Goal: Task Accomplishment & Management: Use online tool/utility

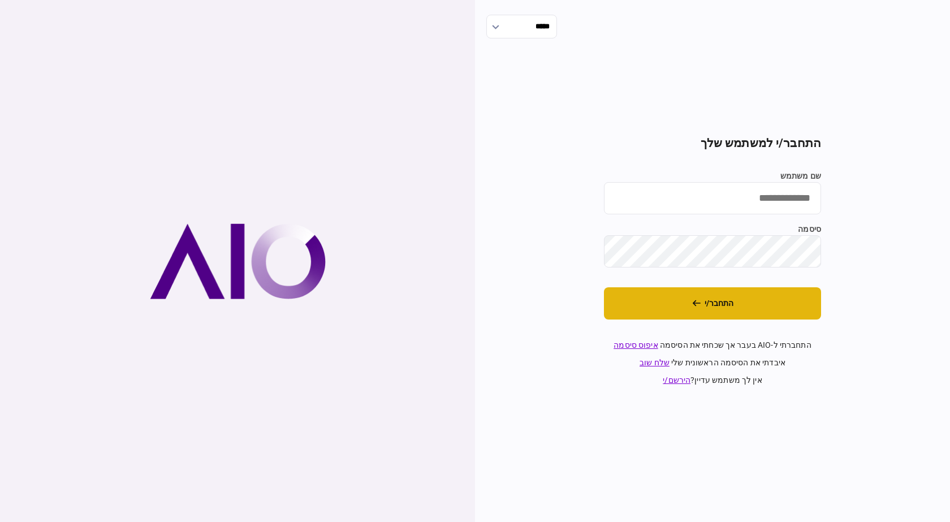
type input "******"
click at [700, 314] on button "התחבר/י" at bounding box center [712, 303] width 217 height 32
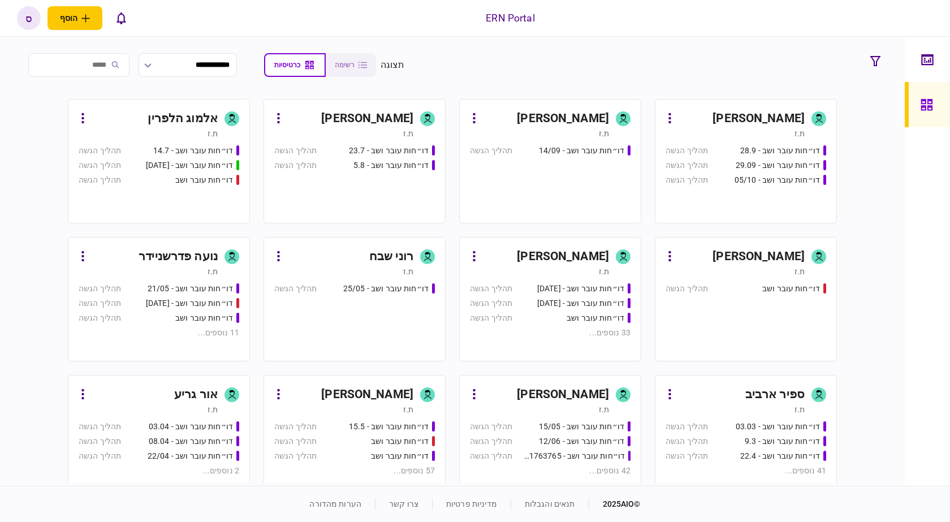
scroll to position [113, 0]
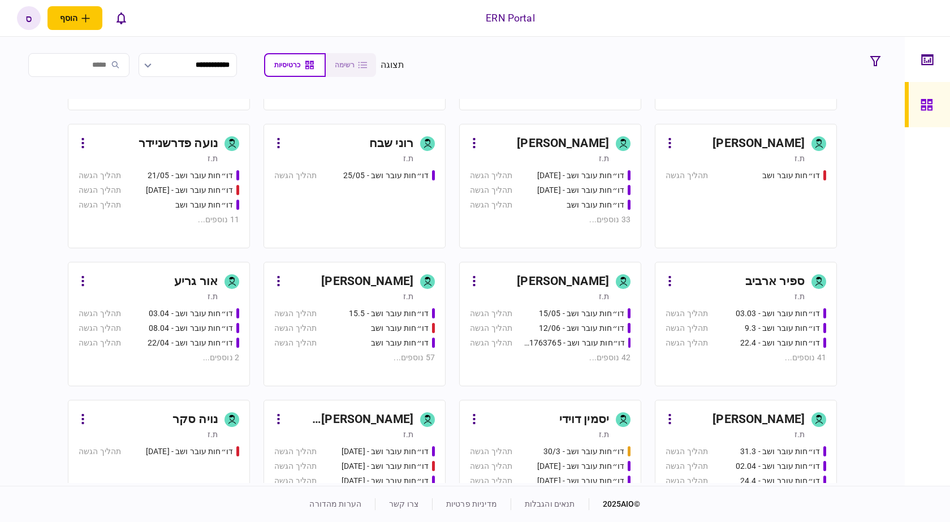
click at [776, 282] on div "ספיר ארביב" at bounding box center [774, 281] width 59 height 18
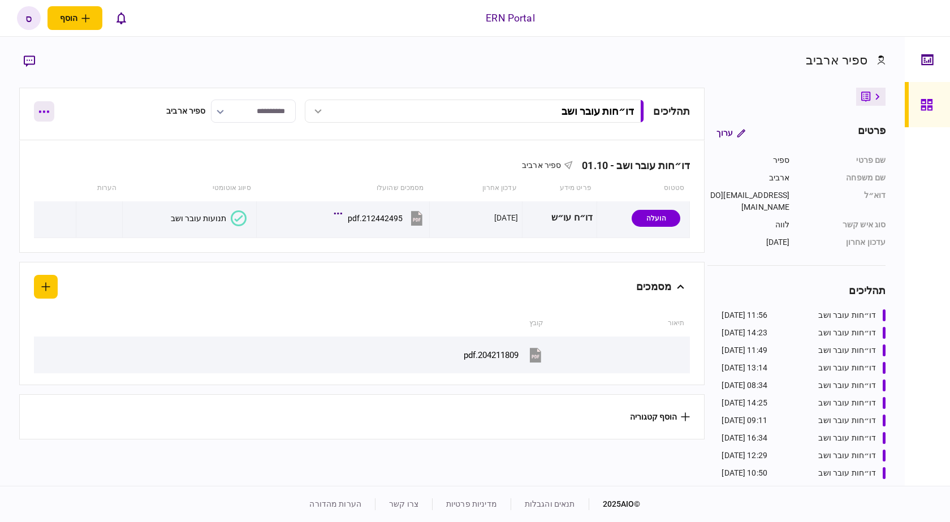
click at [44, 117] on button "button" at bounding box center [44, 111] width 20 height 20
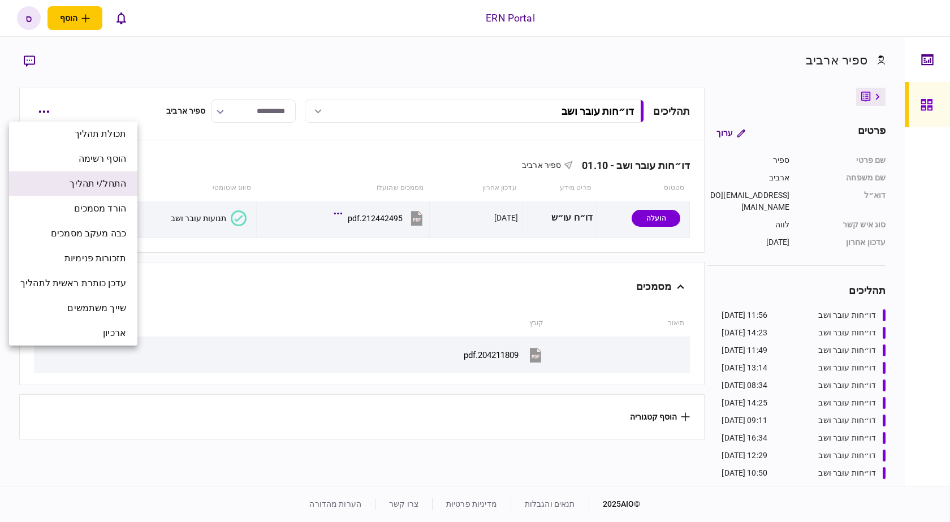
click at [98, 192] on li "התחל/י תהליך" at bounding box center [73, 183] width 128 height 25
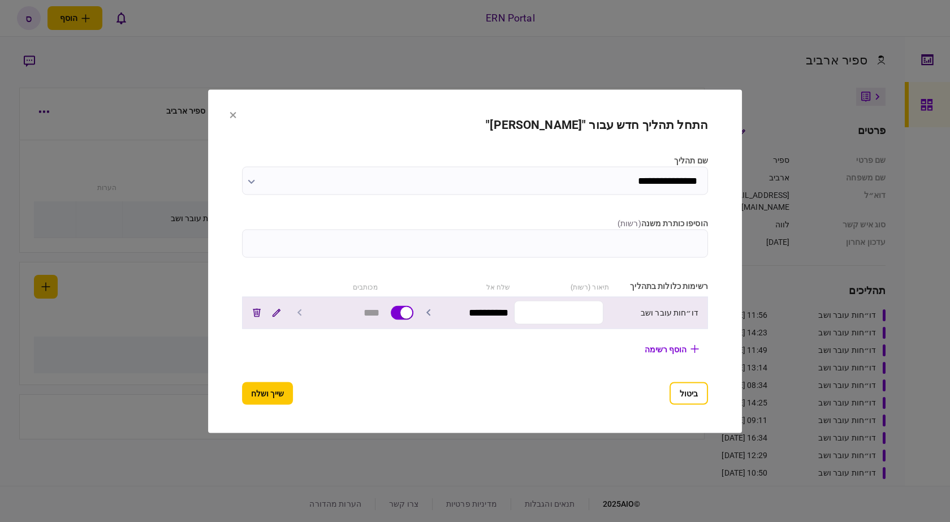
click at [594, 317] on input "text" at bounding box center [558, 313] width 89 height 24
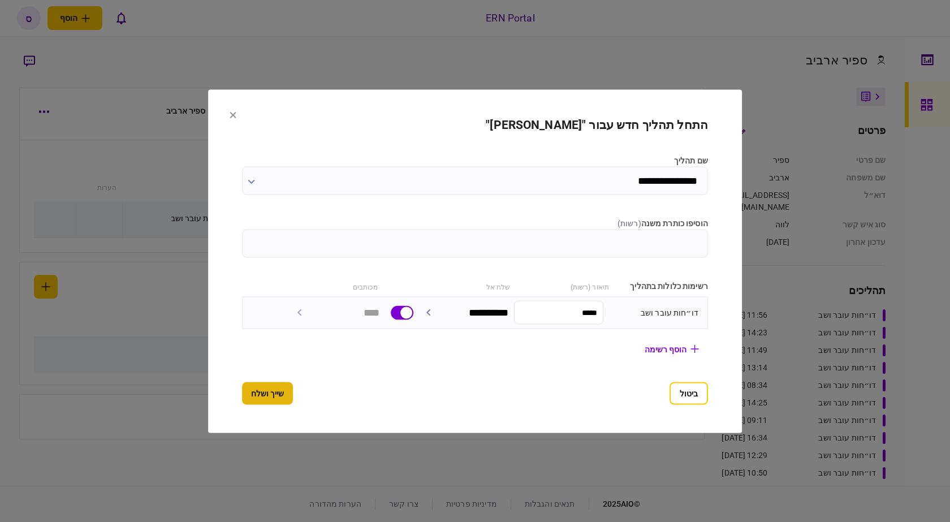
type input "*****"
click at [242, 390] on button "שייך ושלח" at bounding box center [267, 393] width 51 height 23
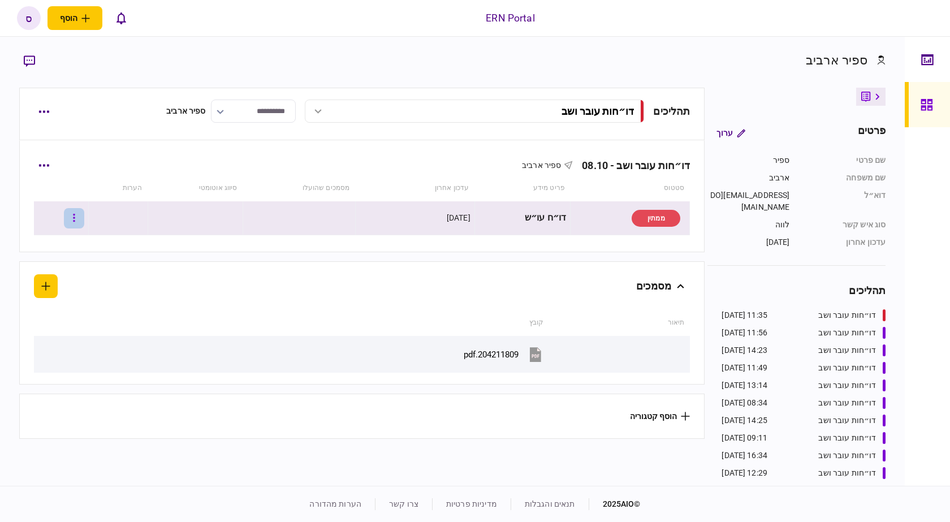
click at [75, 222] on icon "button" at bounding box center [74, 218] width 2 height 11
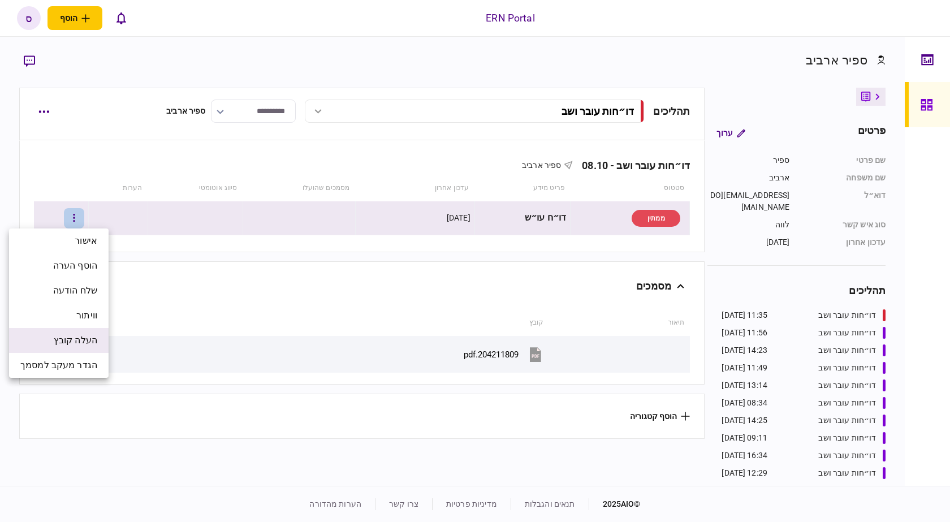
click at [71, 337] on span "העלה קובץ" at bounding box center [76, 341] width 44 height 14
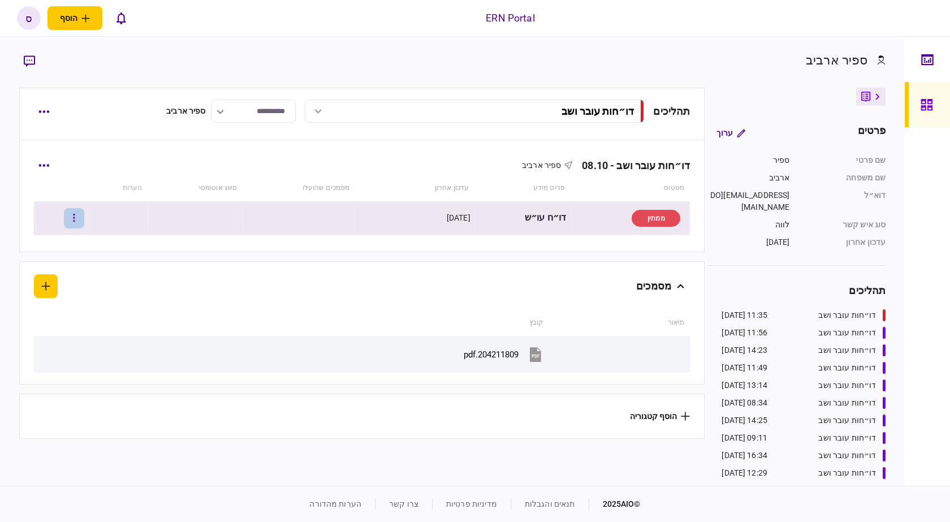
click at [75, 220] on icon "button" at bounding box center [74, 218] width 2 height 11
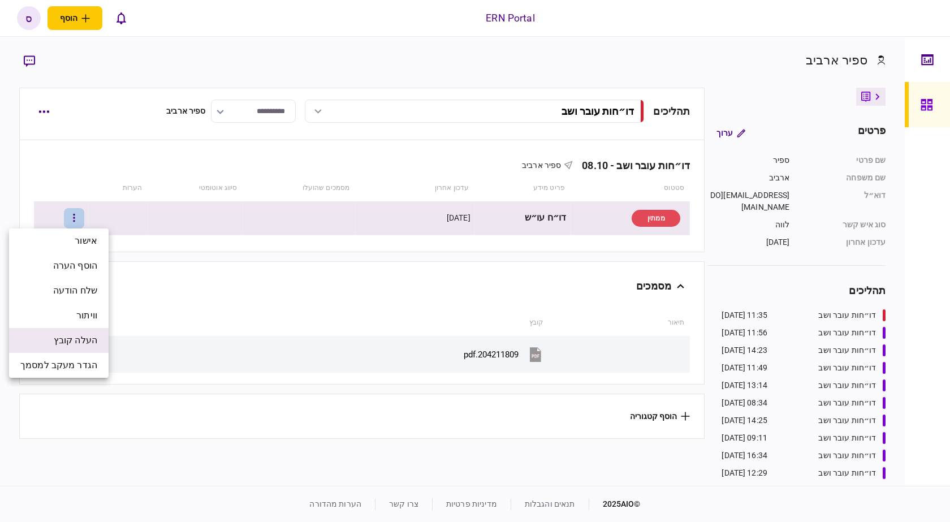
click at [84, 345] on span "העלה קובץ" at bounding box center [76, 341] width 44 height 14
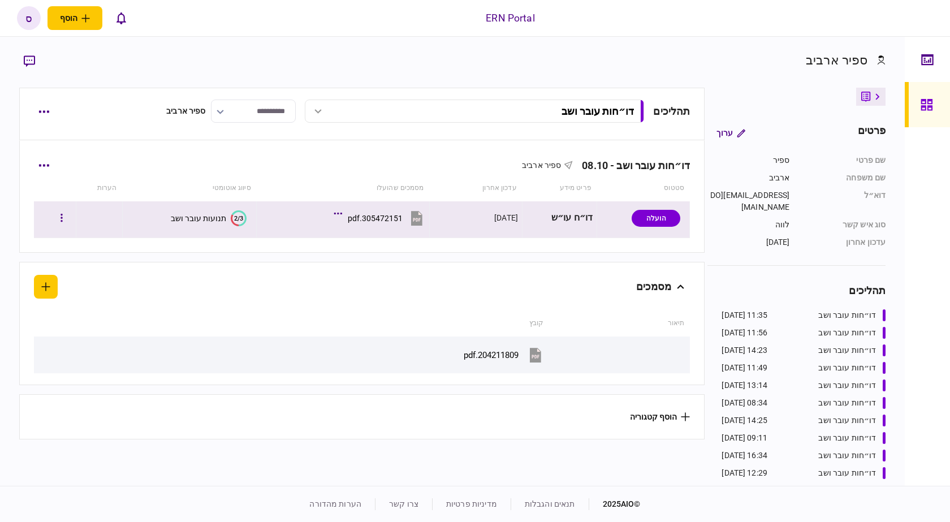
click at [219, 223] on button "2/3 תנועות עובר ושב" at bounding box center [209, 218] width 76 height 16
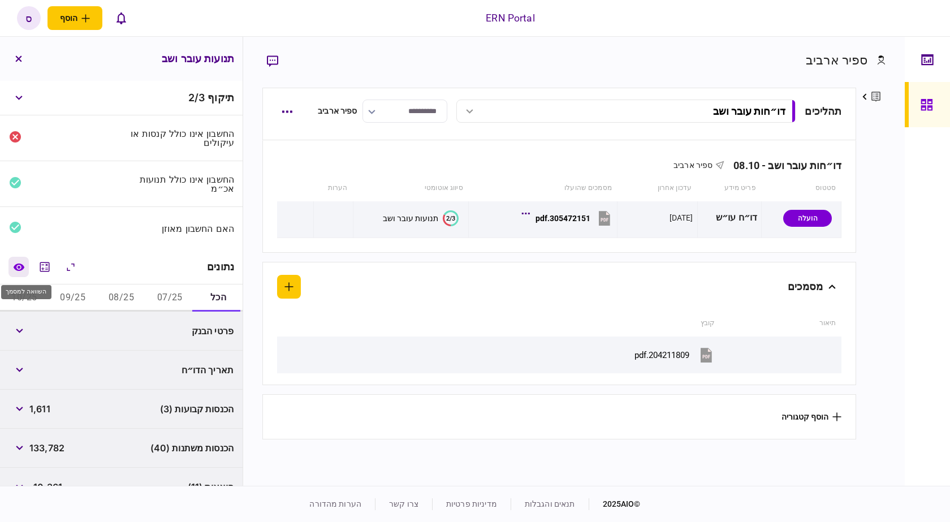
click at [21, 265] on icon "השוואה למסמך" at bounding box center [19, 267] width 12 height 8
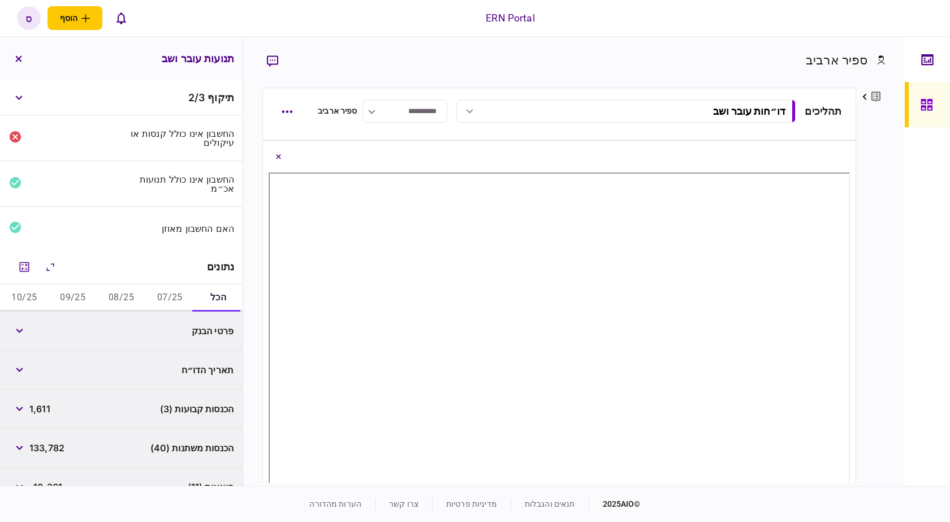
scroll to position [57, 0]
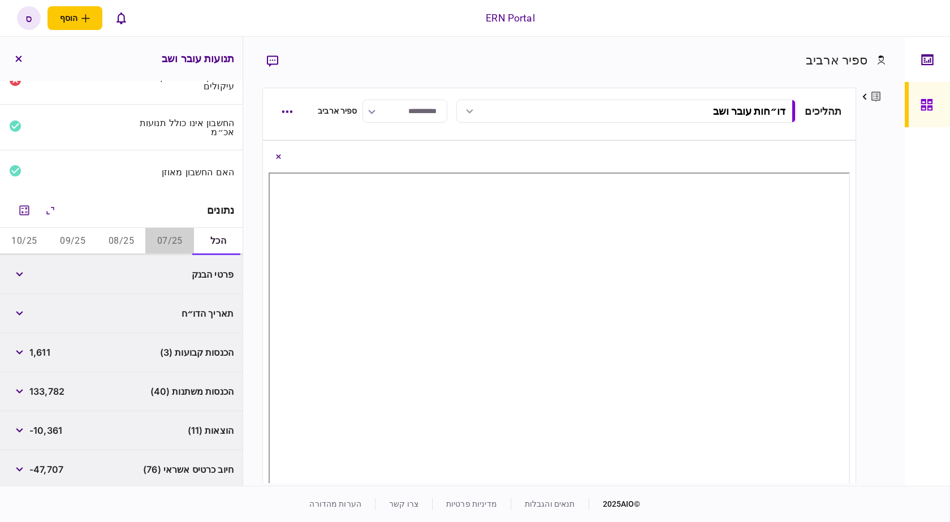
click at [169, 241] on button "07/25" at bounding box center [169, 241] width 49 height 27
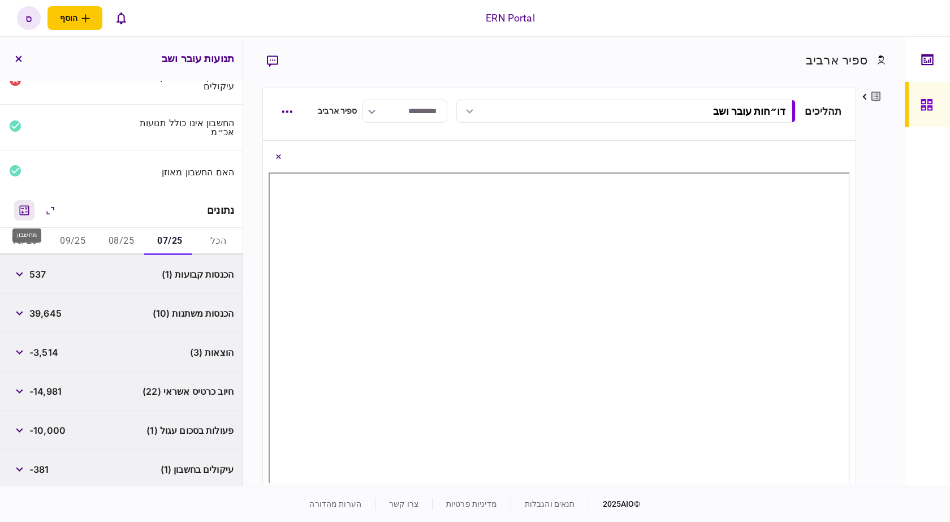
click at [27, 215] on icon "מחשבון" at bounding box center [25, 210] width 10 height 10
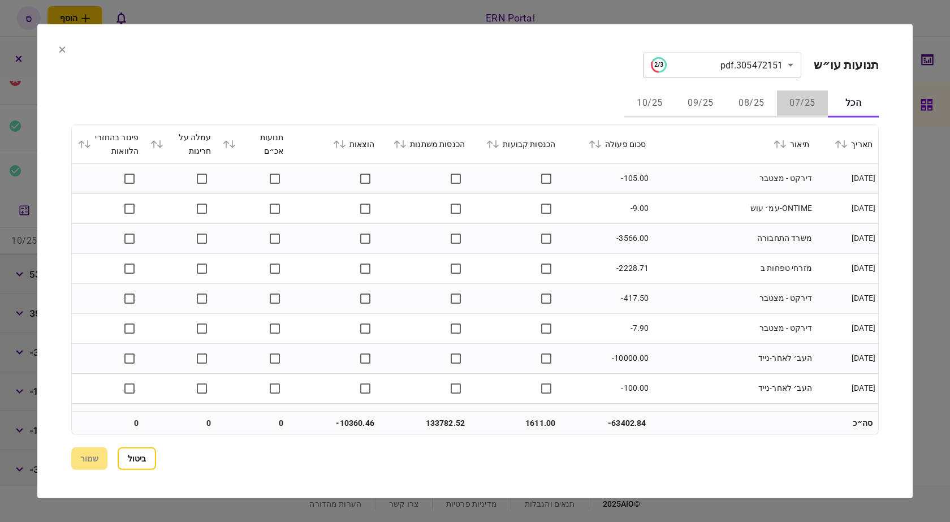
click at [786, 102] on button "07/25" at bounding box center [802, 103] width 51 height 27
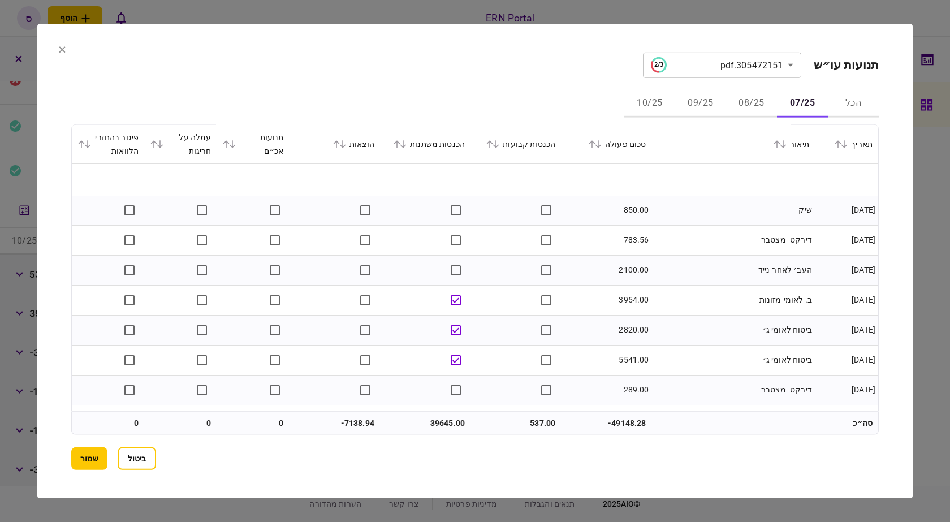
scroll to position [1582, 0]
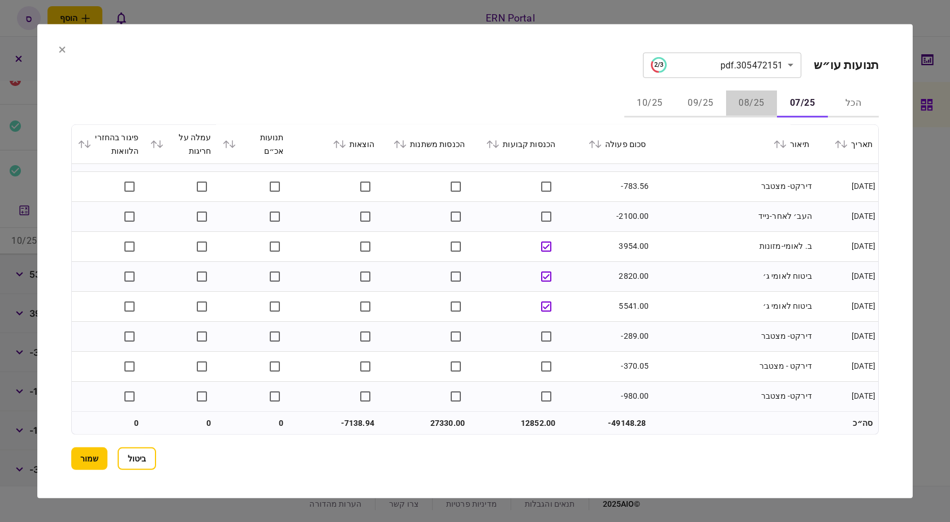
click at [749, 102] on button "08/25" at bounding box center [751, 103] width 51 height 27
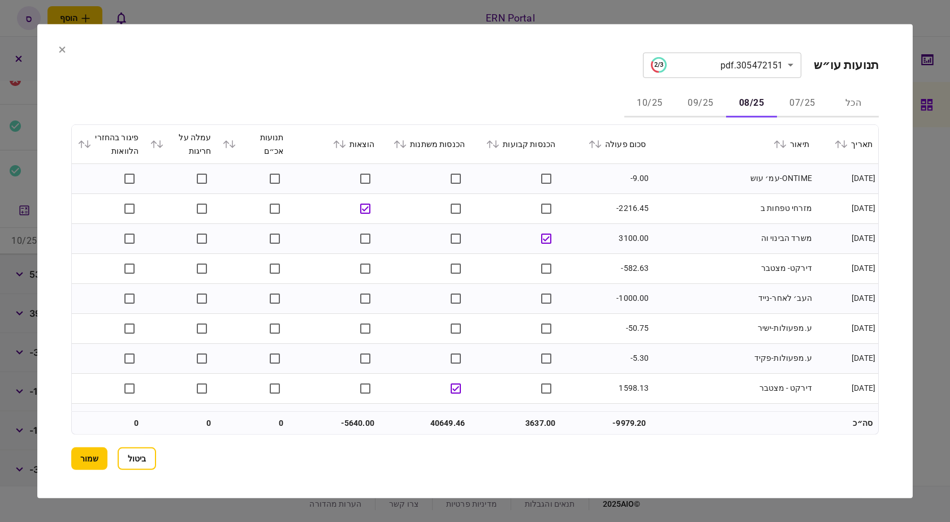
click at [789, 103] on button "07/25" at bounding box center [802, 103] width 51 height 27
click at [743, 97] on button "08/25" at bounding box center [751, 103] width 51 height 27
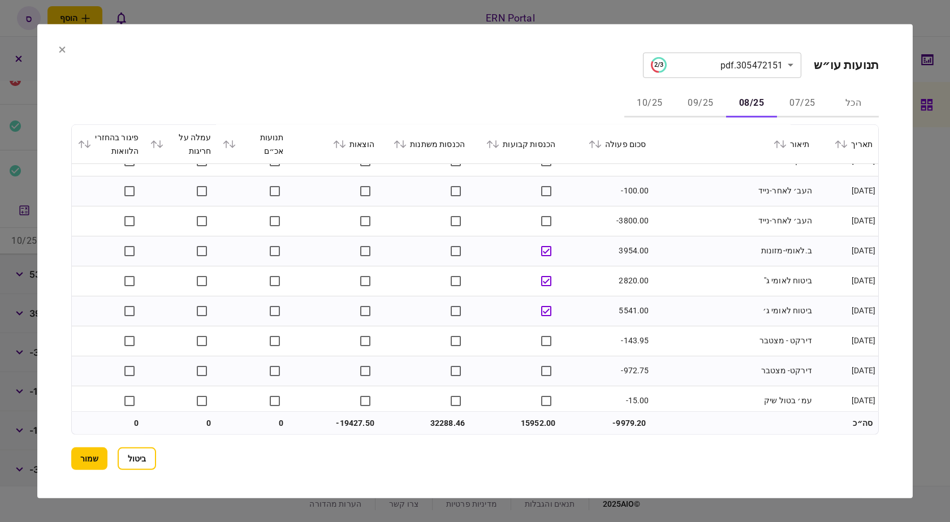
scroll to position [2271, 0]
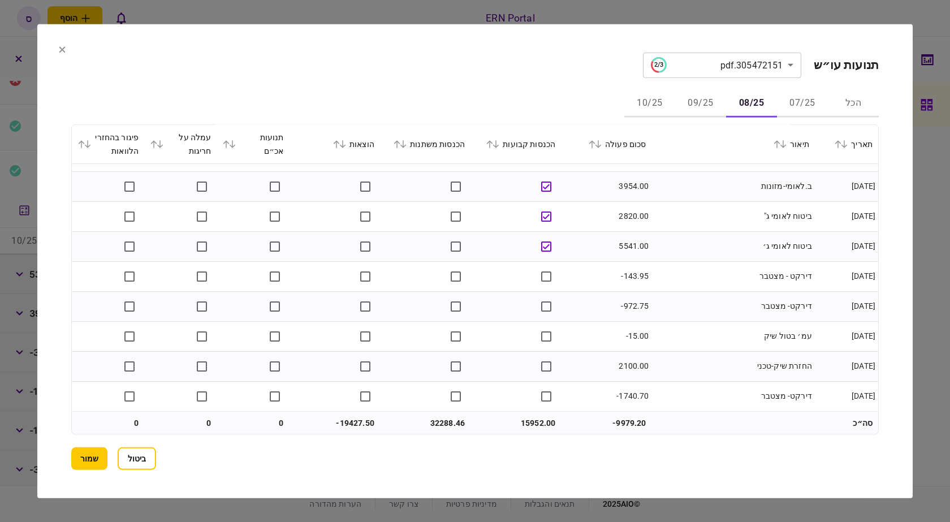
click at [699, 107] on button "09/25" at bounding box center [700, 103] width 51 height 27
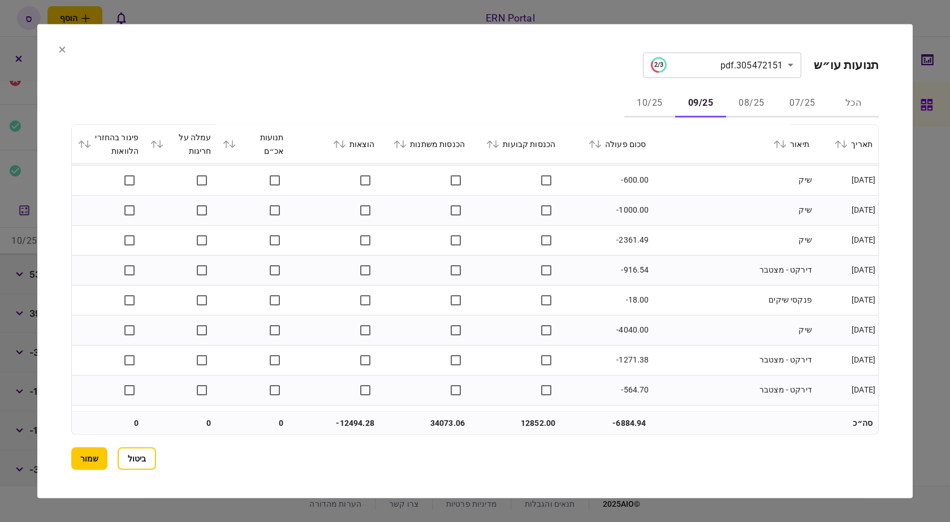
scroll to position [1552, 0]
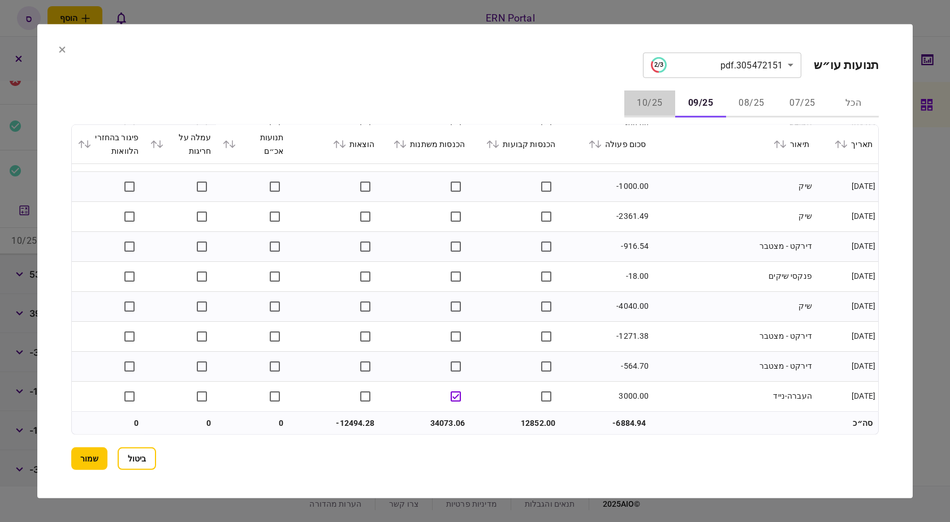
click at [648, 104] on button "10/25" at bounding box center [649, 103] width 51 height 27
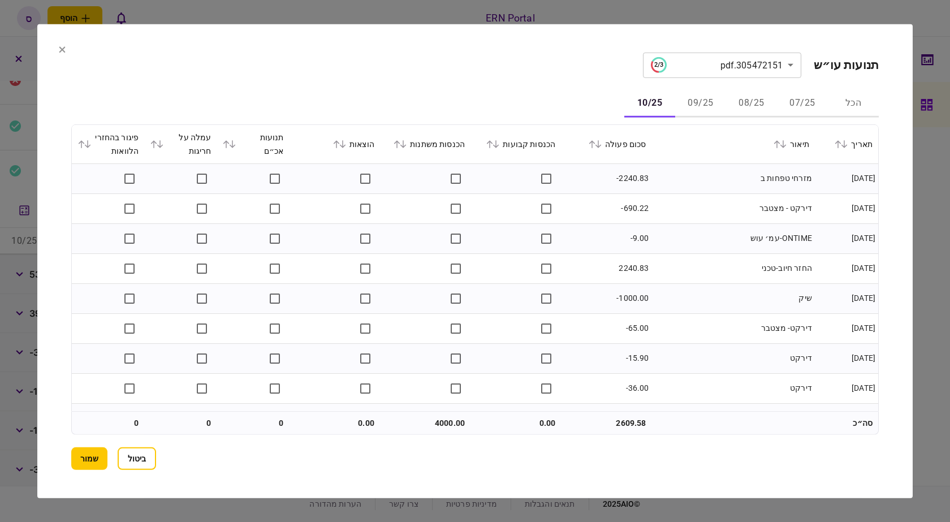
click at [742, 104] on button "08/25" at bounding box center [751, 103] width 51 height 27
click at [713, 106] on button "09/25" at bounding box center [700, 103] width 51 height 27
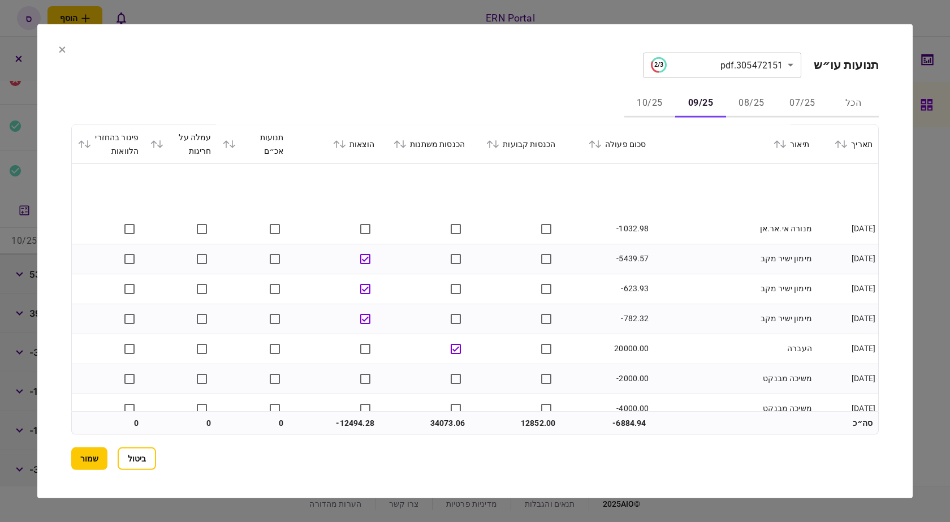
scroll to position [396, 0]
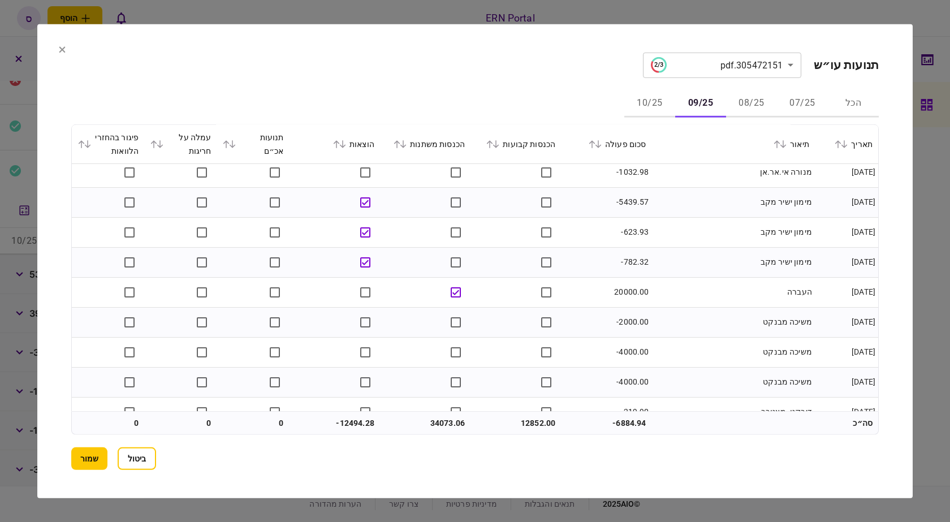
click at [745, 107] on button "08/25" at bounding box center [751, 103] width 51 height 27
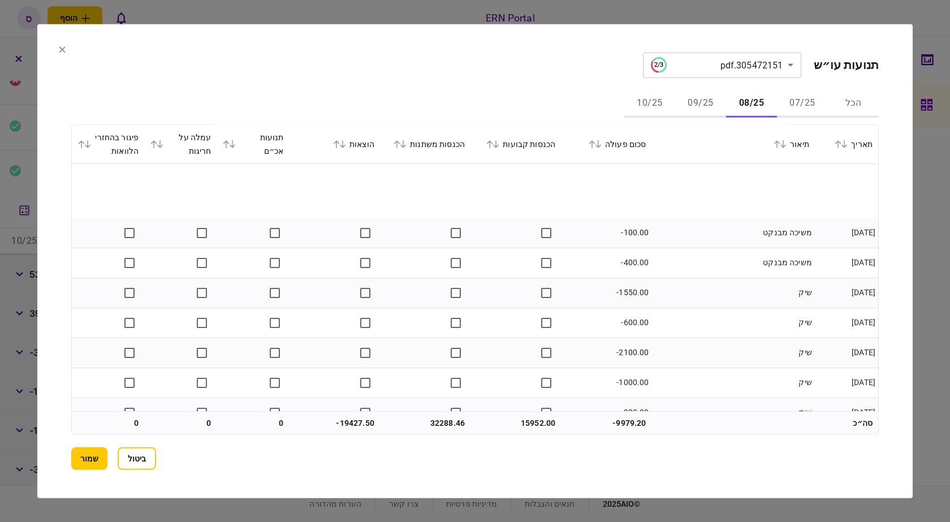
scroll to position [1979, 0]
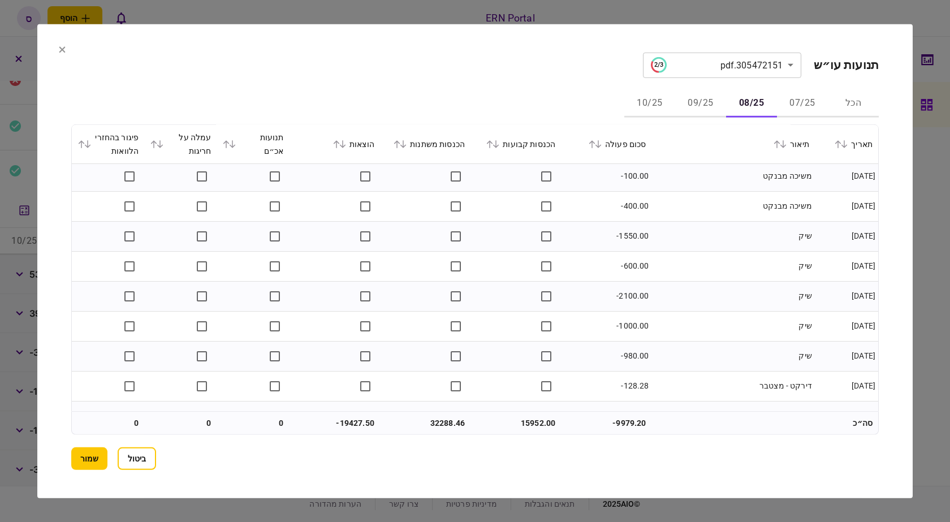
click at [653, 107] on button "10/25" at bounding box center [649, 103] width 51 height 27
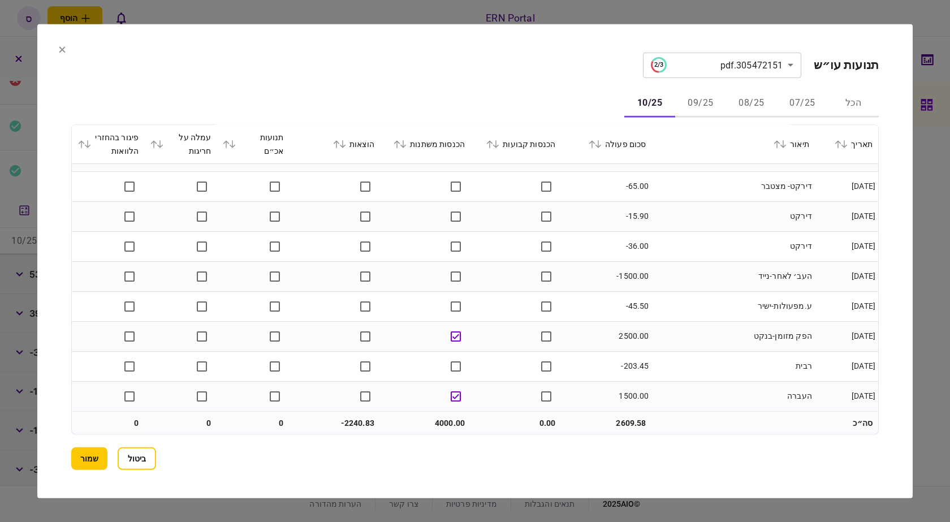
scroll to position [0, 0]
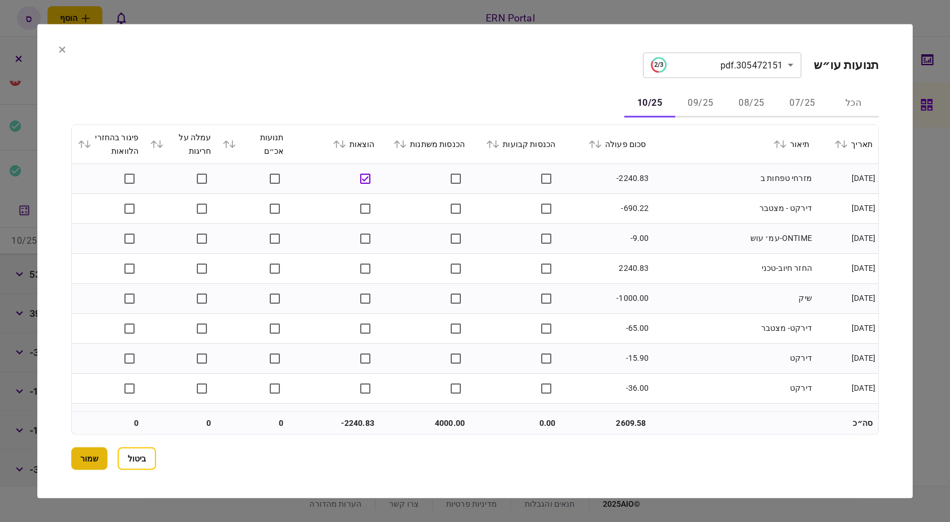
click at [84, 462] on button "שמור" at bounding box center [89, 458] width 36 height 23
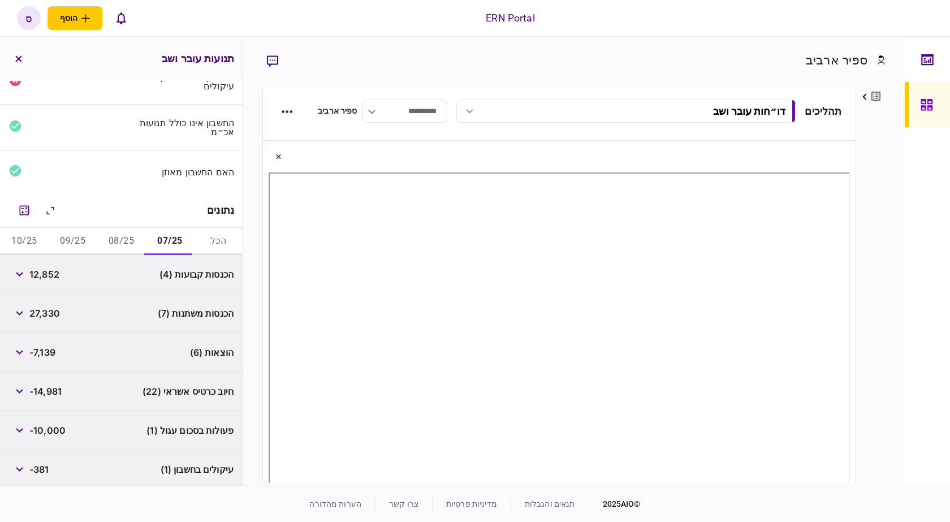
click at [46, 277] on span "12,852" at bounding box center [44, 274] width 30 height 14
drag, startPoint x: 128, startPoint y: 245, endPoint x: 122, endPoint y: 245, distance: 5.7
click at [124, 245] on button "08/25" at bounding box center [121, 241] width 49 height 27
click at [82, 240] on button "09/25" at bounding box center [73, 241] width 49 height 27
click at [36, 239] on button "10/25" at bounding box center [24, 241] width 49 height 27
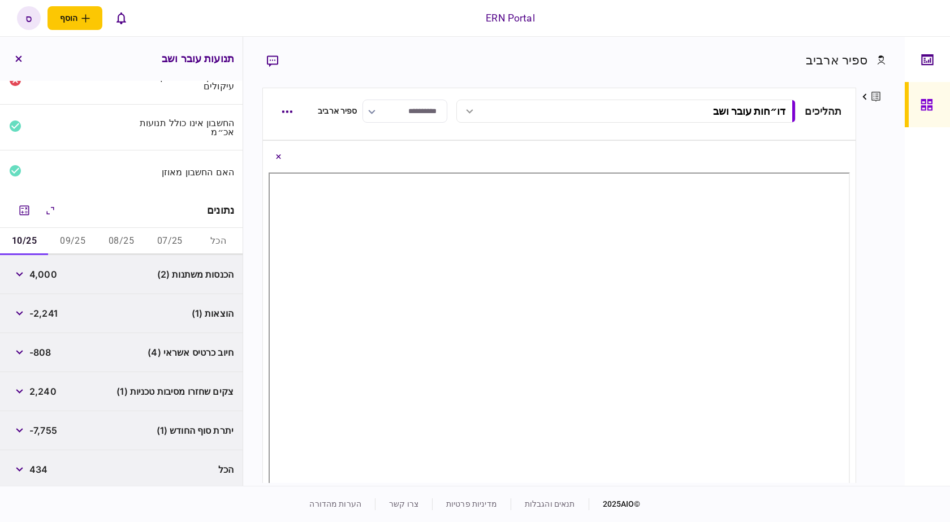
click at [161, 237] on button "07/25" at bounding box center [169, 241] width 49 height 27
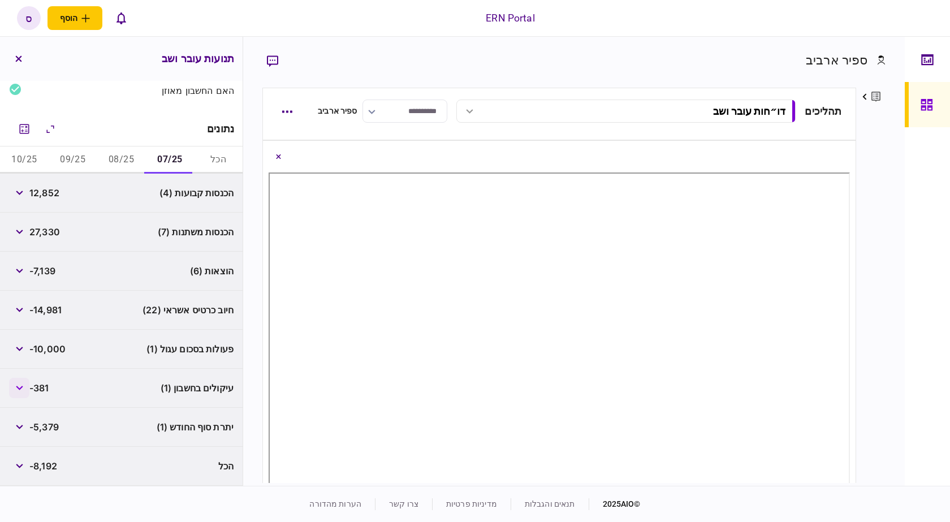
click at [23, 386] on icon "button" at bounding box center [19, 388] width 7 height 5
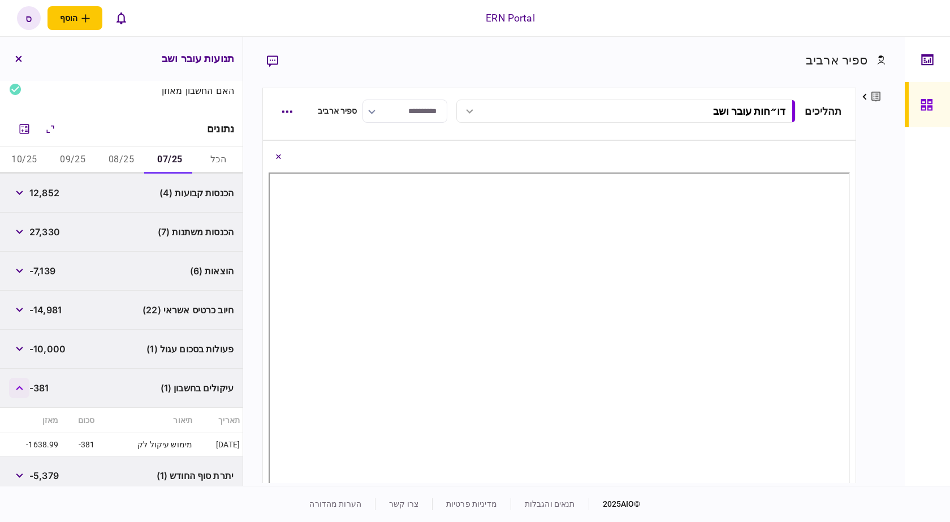
click at [29, 385] on button "button" at bounding box center [19, 388] width 20 height 20
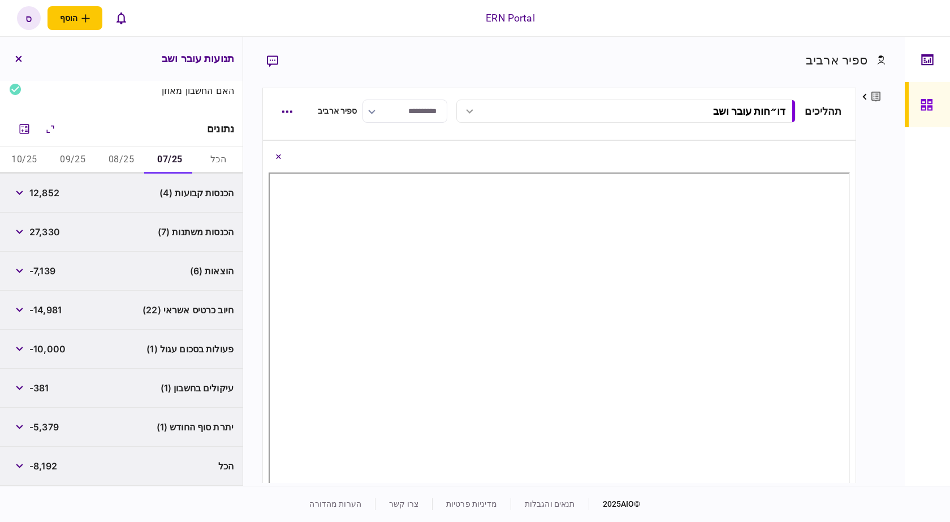
click at [131, 189] on div "הכנסות קבועות (4) 12,852" at bounding box center [121, 193] width 243 height 39
click at [50, 193] on span "12,852" at bounding box center [44, 193] width 30 height 14
copy span "12,852"
click at [128, 335] on div "פעולות בסכום עגול (1) -10,000" at bounding box center [121, 349] width 243 height 39
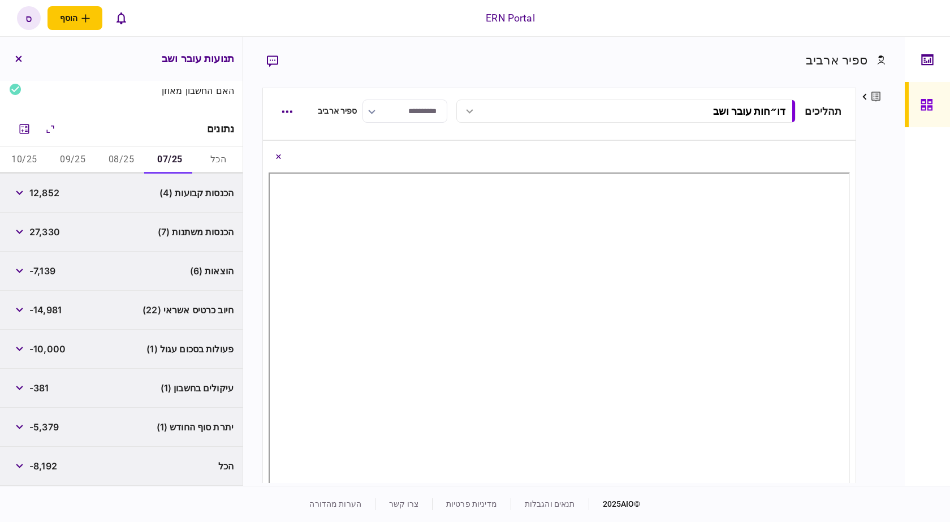
click at [54, 271] on span "-7,139" at bounding box center [42, 271] width 26 height 14
copy span "7,139"
click at [26, 129] on icon "מחשבון" at bounding box center [25, 129] width 14 height 14
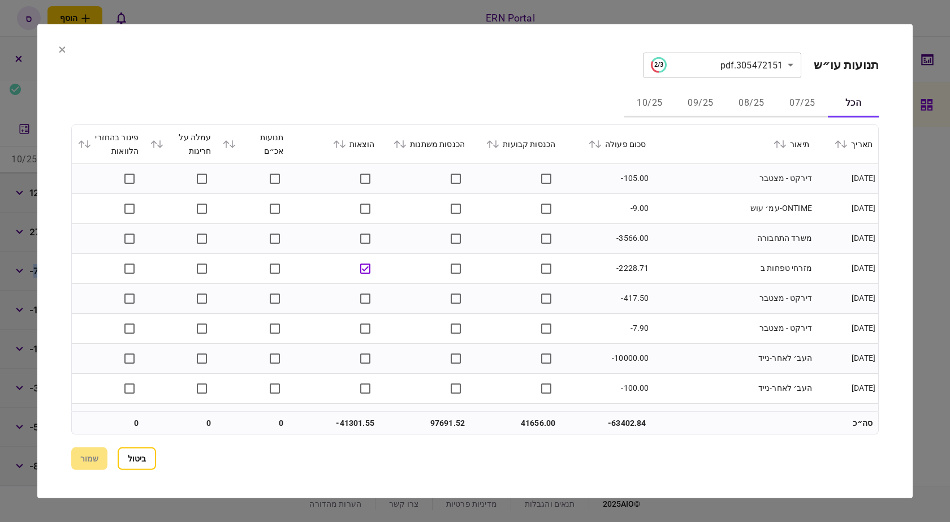
click at [795, 103] on button "07/25" at bounding box center [802, 103] width 51 height 27
click at [772, 100] on button "08/25" at bounding box center [751, 103] width 51 height 27
click at [810, 103] on button "07/25" at bounding box center [802, 103] width 51 height 27
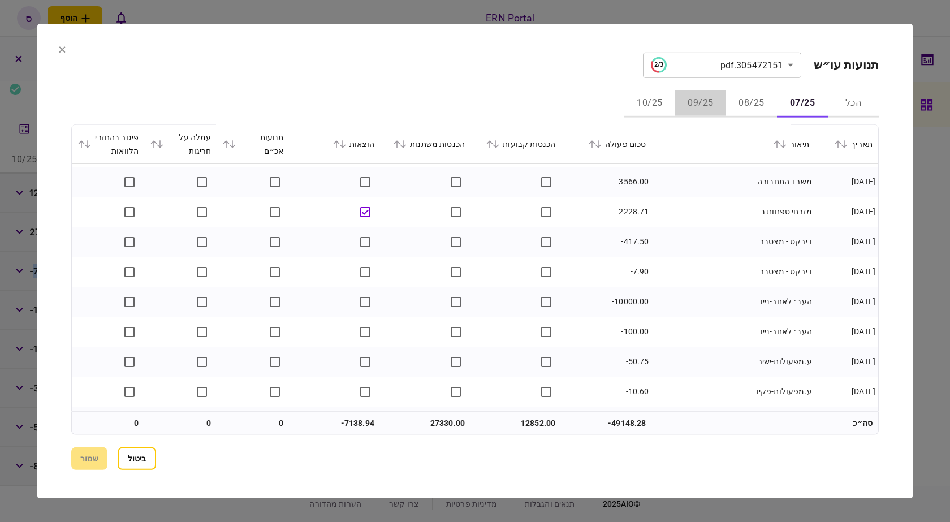
click at [694, 99] on button "09/25" at bounding box center [700, 103] width 51 height 27
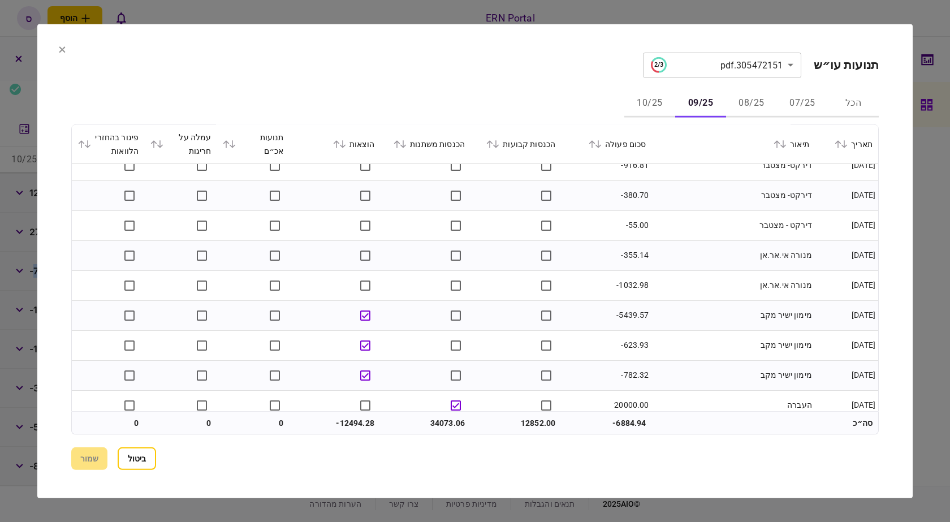
scroll to position [396, 0]
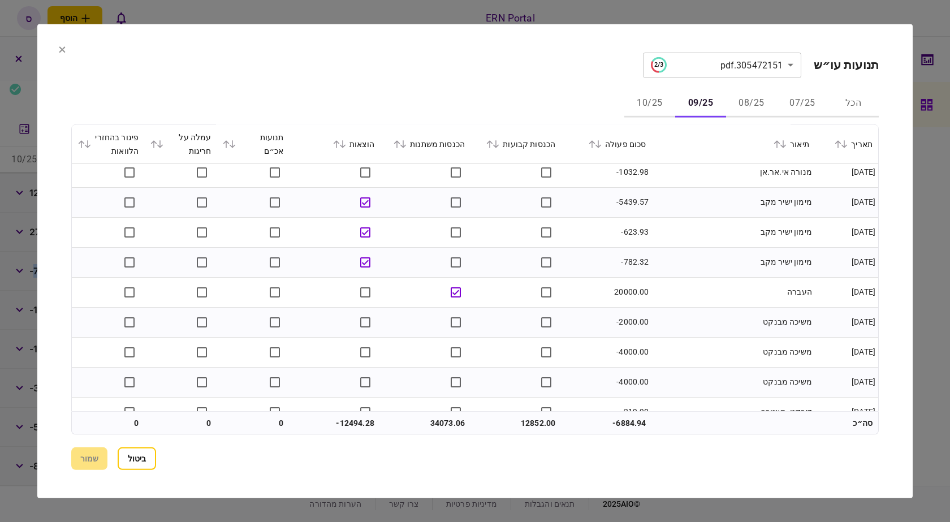
click at [759, 102] on button "08/25" at bounding box center [751, 103] width 51 height 27
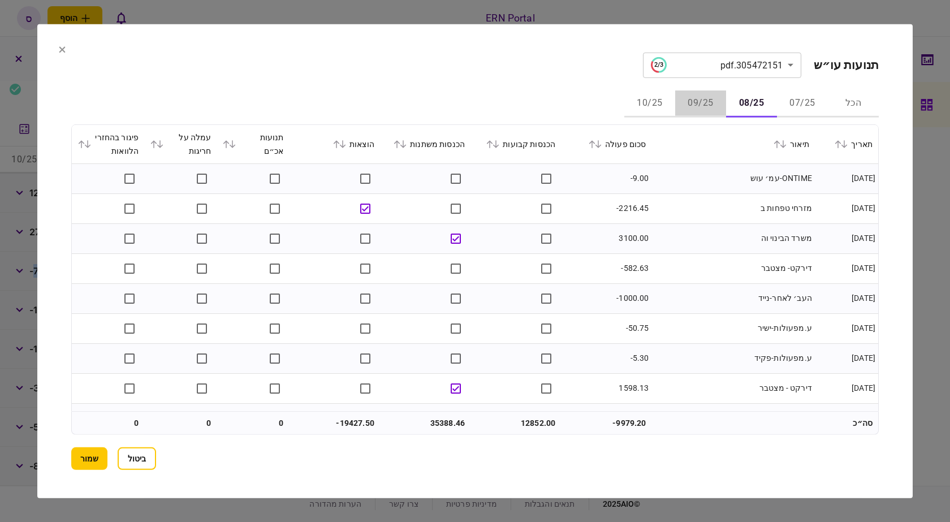
click at [704, 106] on button "09/25" at bounding box center [700, 103] width 51 height 27
click at [741, 103] on button "08/25" at bounding box center [751, 103] width 51 height 27
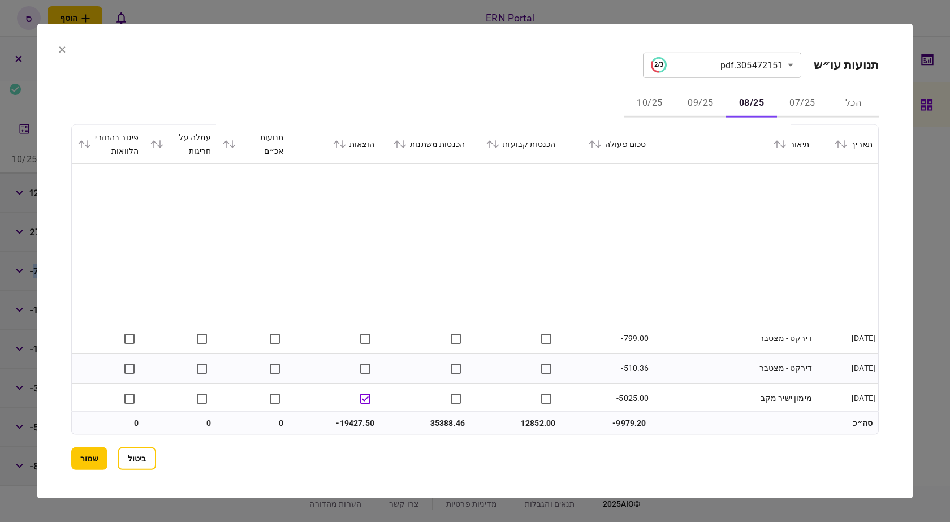
scroll to position [339, 0]
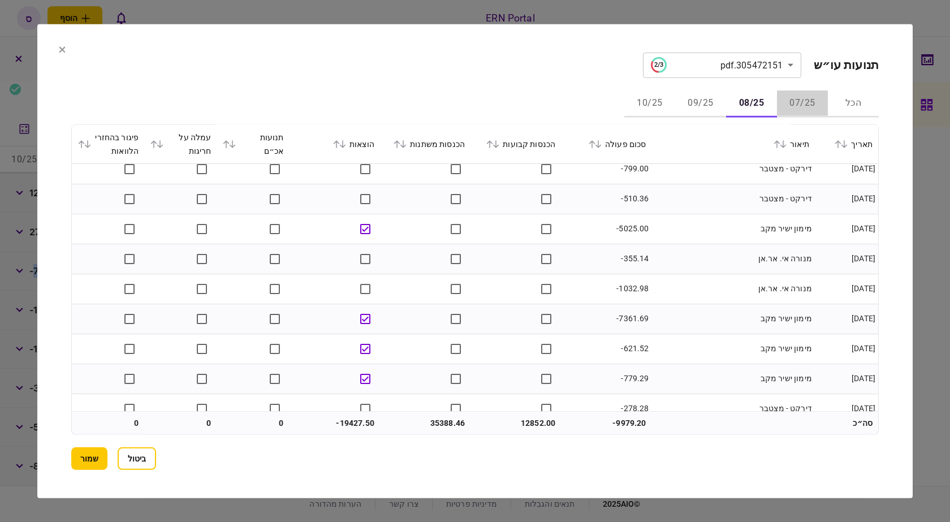
click at [802, 97] on button "07/25" at bounding box center [802, 103] width 51 height 27
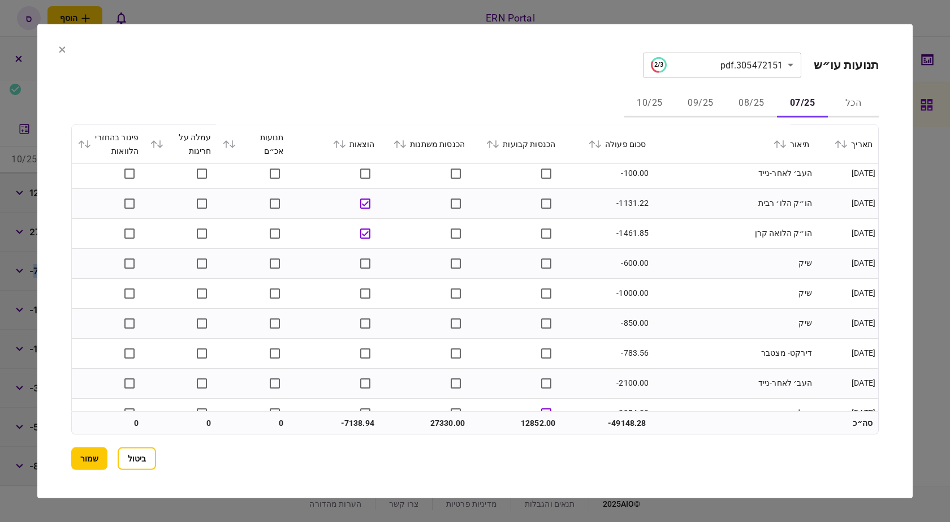
scroll to position [1581, 0]
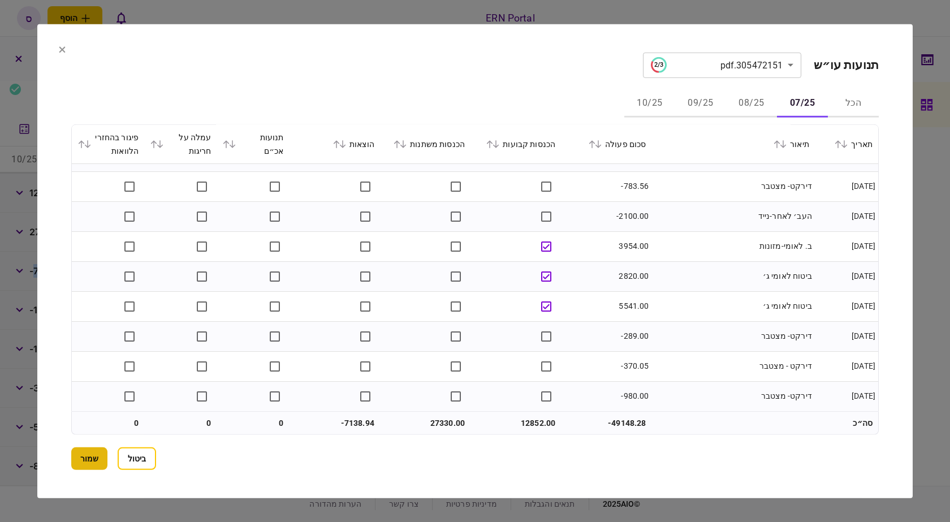
click at [88, 459] on button "שמור" at bounding box center [89, 458] width 36 height 23
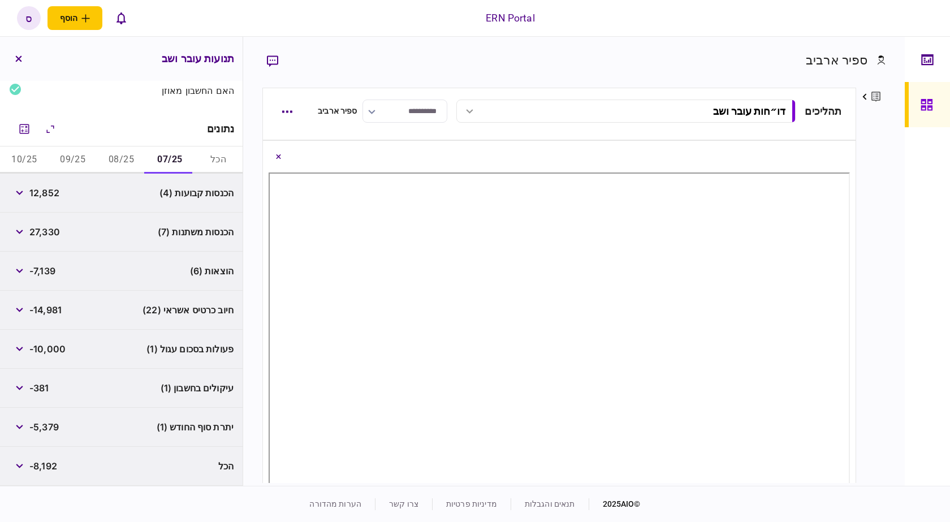
click at [875, 262] on div "פרטים ערוך שם פרטי ספיר שם משפחה ארביב דוא״ל [EMAIL_ADDRESS][DOMAIN_NAME] סוג א…" at bounding box center [870, 285] width 29 height 395
click at [122, 166] on button "08/25" at bounding box center [121, 159] width 49 height 27
click at [45, 196] on span "12,852" at bounding box center [44, 193] width 30 height 14
copy span "12,852"
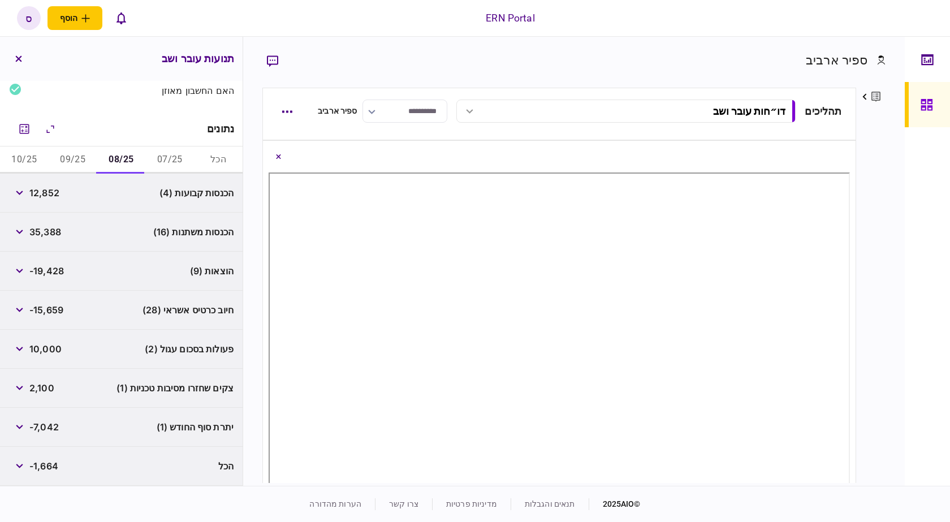
click at [872, 279] on div "פרטים ערוך שם פרטי ספיר שם משפחה ארביב דוא״ל [EMAIL_ADDRESS][DOMAIN_NAME] סוג א…" at bounding box center [870, 285] width 29 height 395
click at [78, 154] on button "09/25" at bounding box center [73, 159] width 49 height 27
click at [44, 195] on span "12,852" at bounding box center [44, 193] width 30 height 14
copy span "12,852"
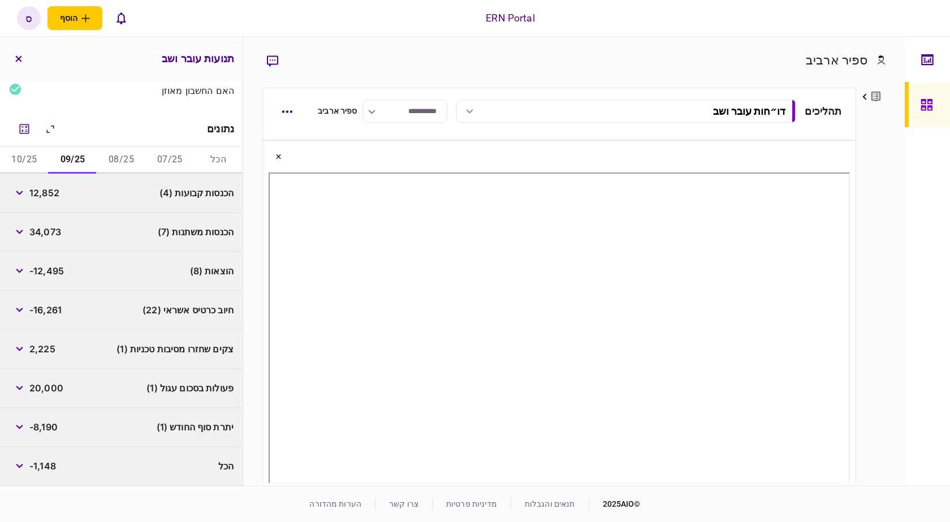
drag, startPoint x: 60, startPoint y: 383, endPoint x: 417, endPoint y: 358, distance: 357.6
click at [60, 383] on span "20,000" at bounding box center [46, 388] width 34 height 14
click at [40, 153] on button "10/25" at bounding box center [24, 159] width 49 height 27
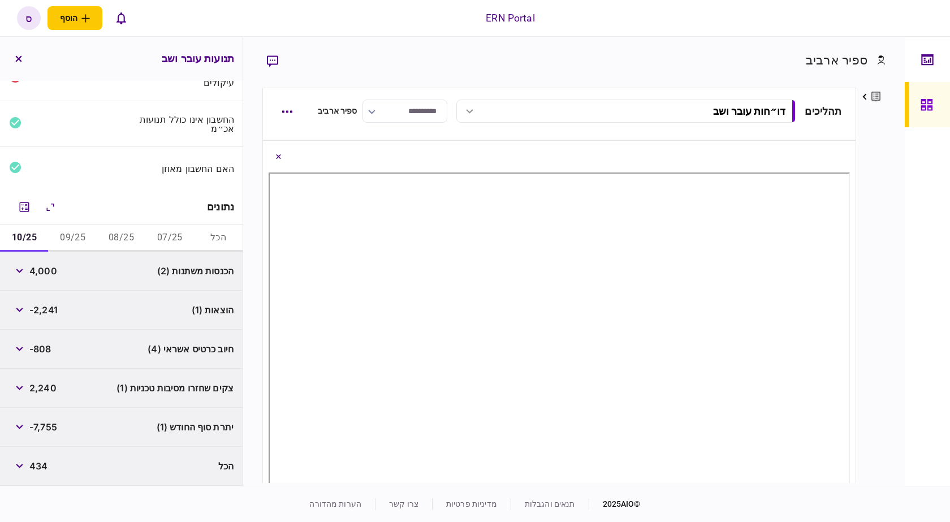
scroll to position [3, 0]
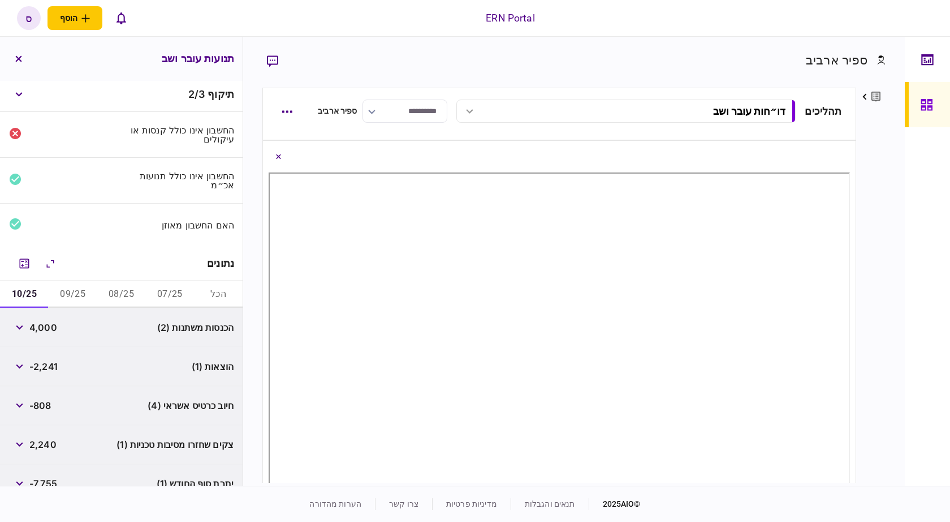
click at [55, 386] on div "הוצאות (1) -2,241" at bounding box center [121, 366] width 243 height 39
click at [57, 365] on span "-2,241" at bounding box center [43, 367] width 28 height 14
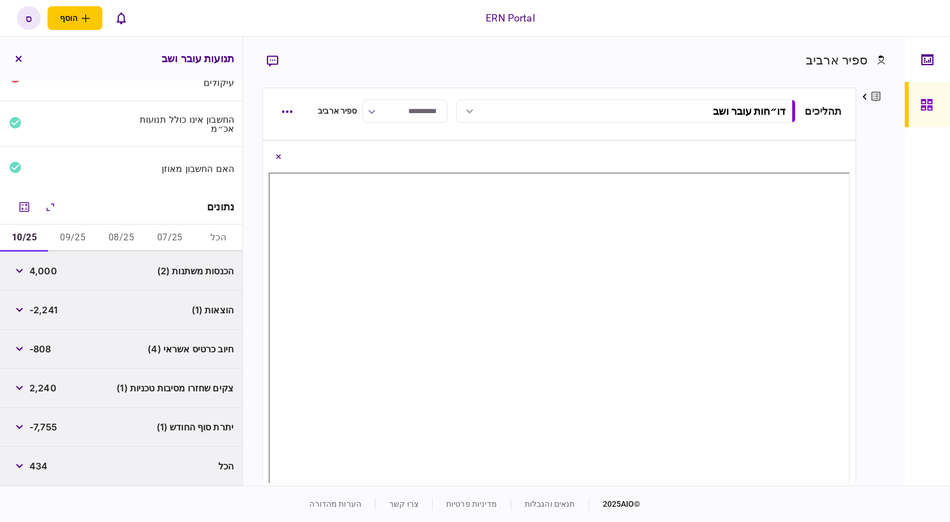
click at [179, 236] on button "07/25" at bounding box center [169, 237] width 49 height 27
click at [23, 308] on icon "button" at bounding box center [19, 310] width 7 height 5
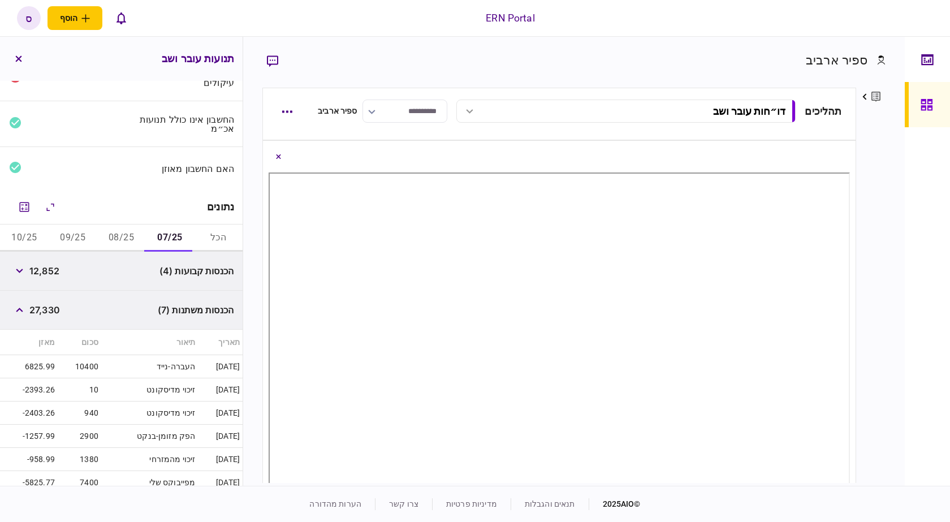
scroll to position [116, 0]
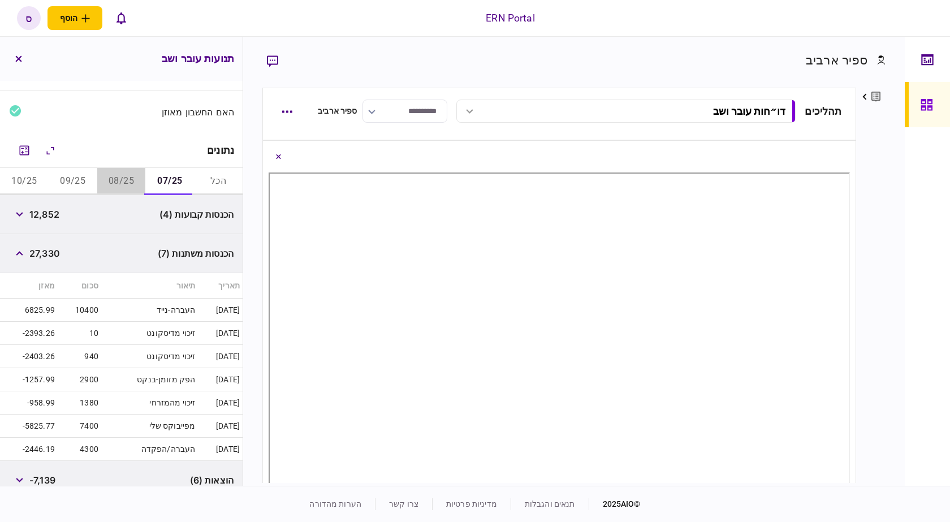
click at [124, 181] on button "08/25" at bounding box center [121, 181] width 49 height 27
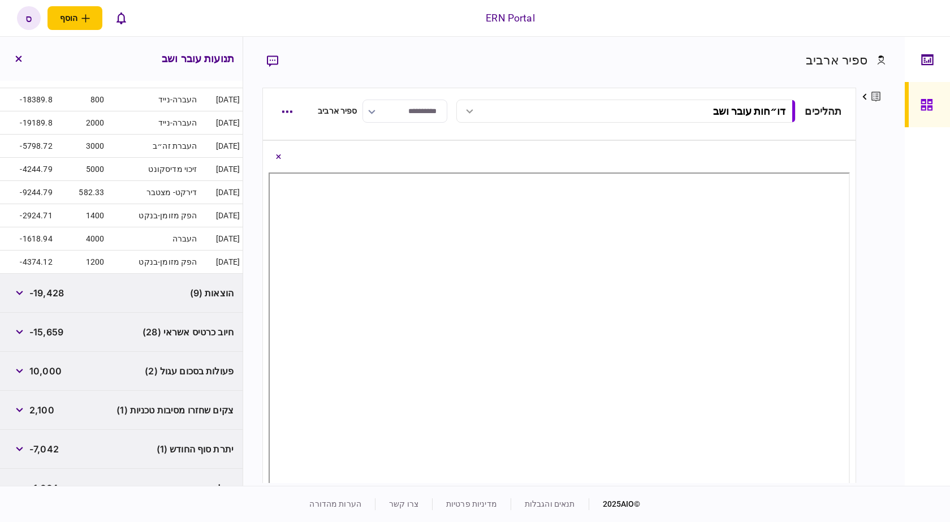
scroll to position [173, 0]
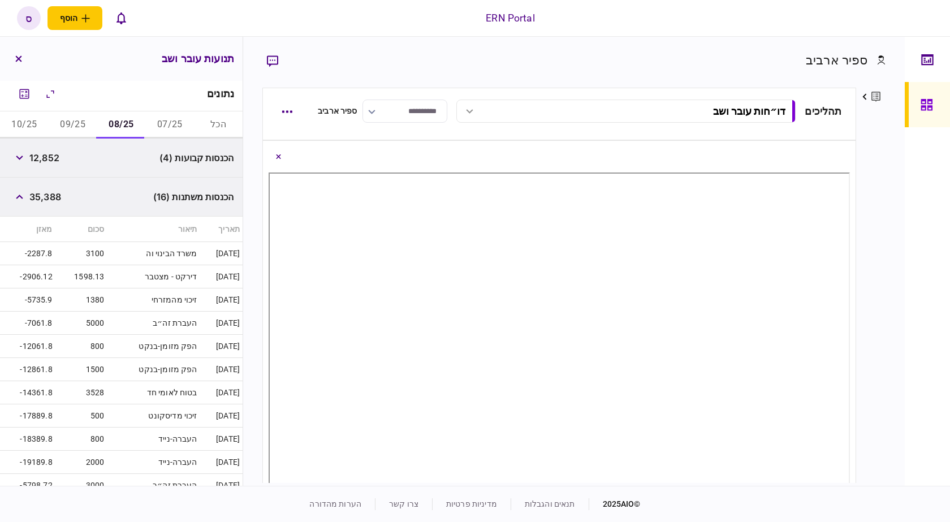
click at [34, 196] on div "35,388" at bounding box center [35, 197] width 52 height 20
drag, startPoint x: 31, startPoint y: 200, endPoint x: 25, endPoint y: 199, distance: 5.8
click at [29, 200] on button "button" at bounding box center [19, 197] width 20 height 20
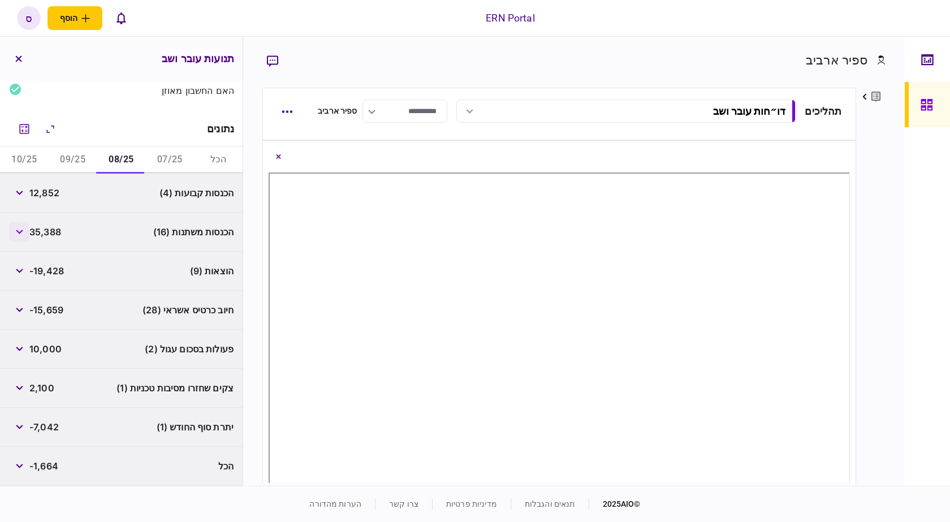
click at [24, 199] on div "הכנסות קבועות (4) 12,852 הכנסות משתנות (16) 35,388 תאריך תיאור סכום מאזן [DATE]…" at bounding box center [121, 330] width 243 height 312
click at [19, 269] on icon "button" at bounding box center [19, 271] width 7 height 5
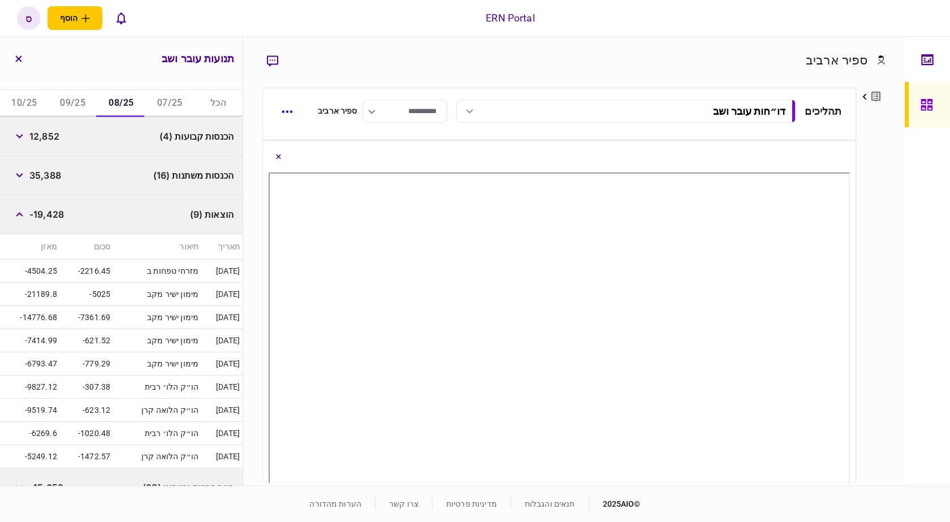
scroll to position [194, 0]
click at [85, 100] on button "09/25" at bounding box center [73, 103] width 49 height 27
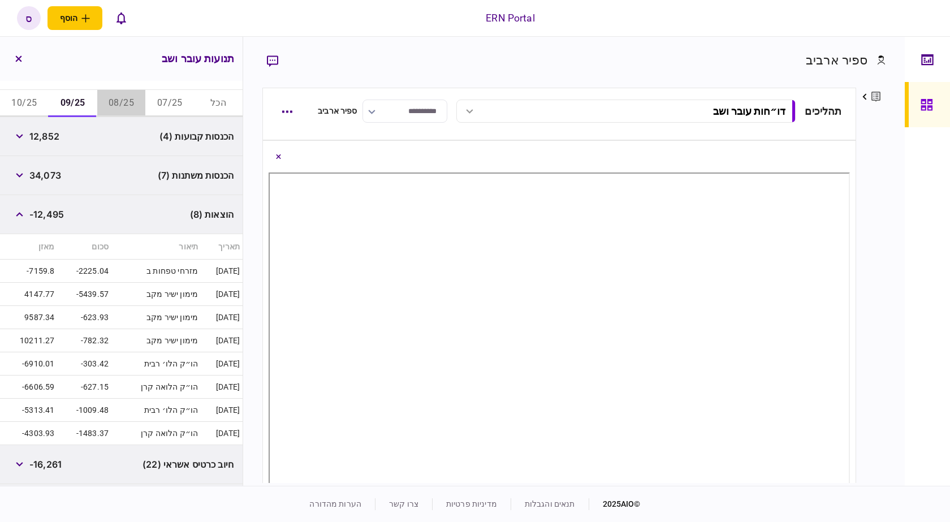
click at [130, 100] on button "08/25" at bounding box center [121, 103] width 49 height 27
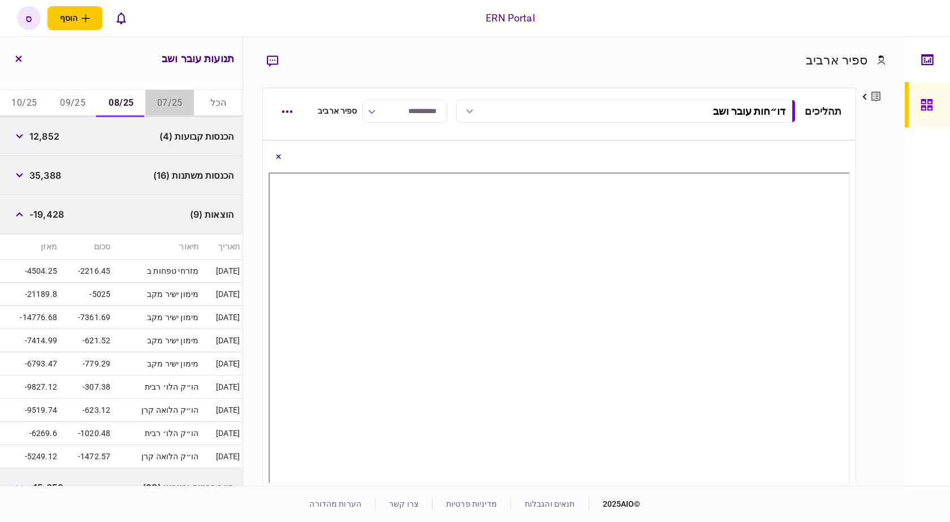
click at [171, 99] on button "07/25" at bounding box center [169, 103] width 49 height 27
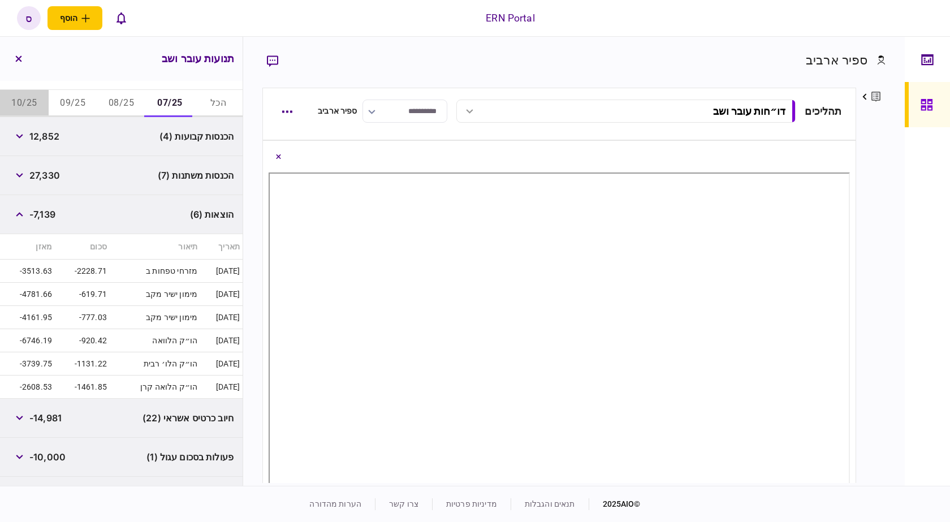
click at [38, 101] on button "10/25" at bounding box center [24, 103] width 49 height 27
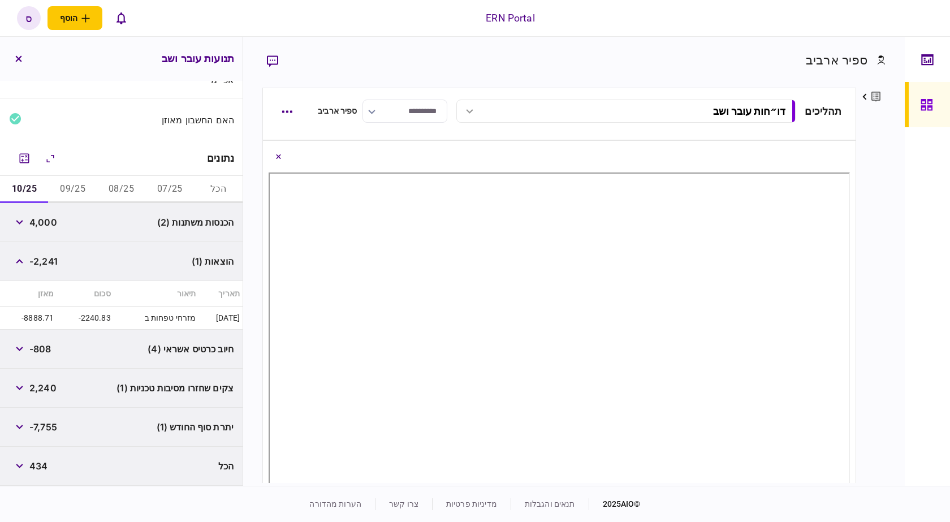
drag, startPoint x: 83, startPoint y: 181, endPoint x: 154, endPoint y: 184, distance: 70.7
click at [82, 180] on button "09/25" at bounding box center [73, 189] width 49 height 27
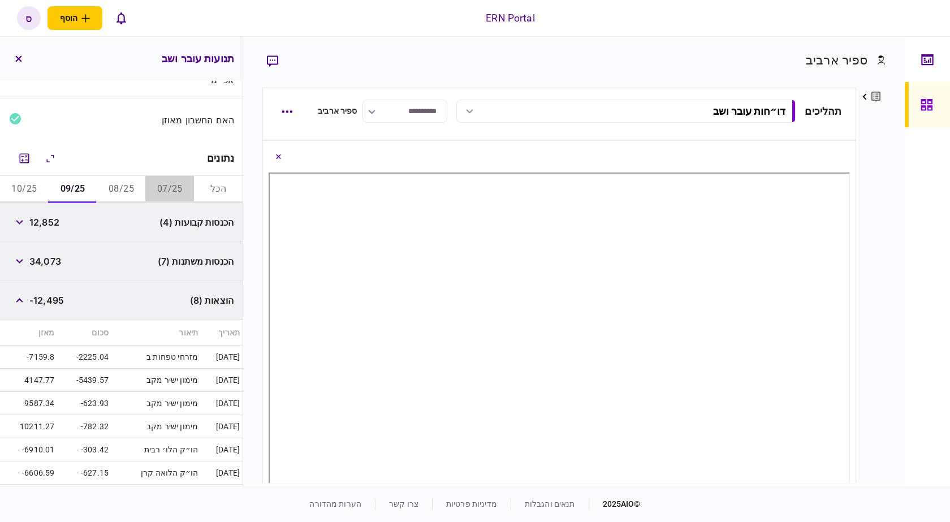
click at [161, 185] on button "07/25" at bounding box center [169, 189] width 49 height 27
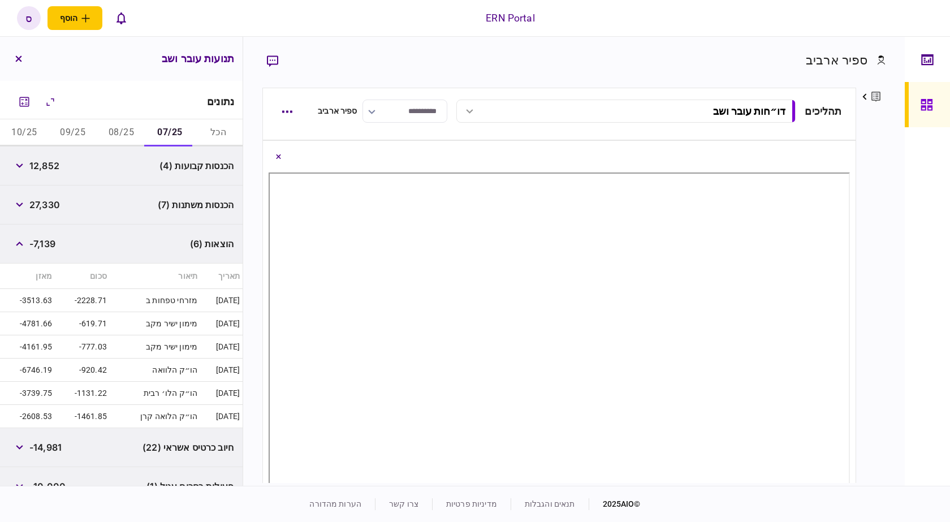
click at [123, 124] on button "08/25" at bounding box center [121, 132] width 49 height 27
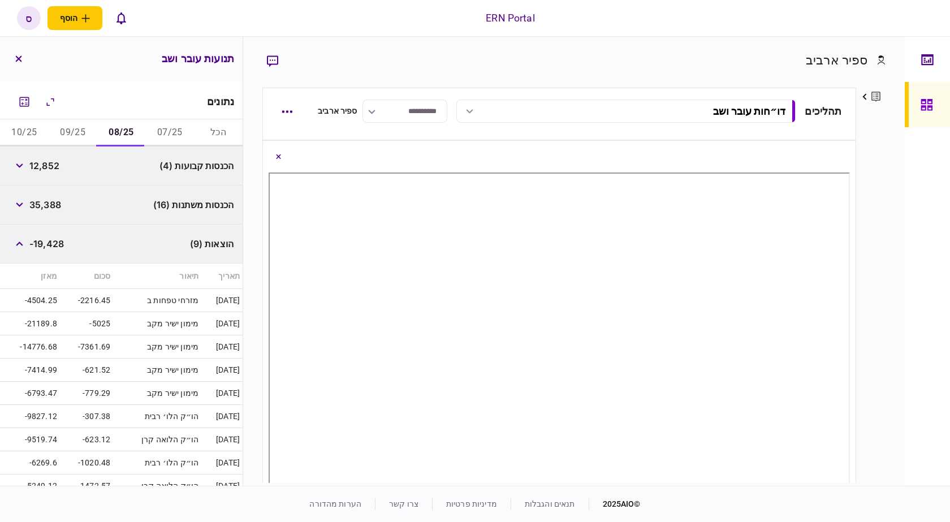
click at [113, 230] on div "הוצאות (9) -19,428" at bounding box center [121, 243] width 243 height 39
click at [25, 176] on div "הכנסות קבועות (4) 12,852" at bounding box center [121, 165] width 243 height 39
click at [26, 171] on button "button" at bounding box center [19, 165] width 20 height 20
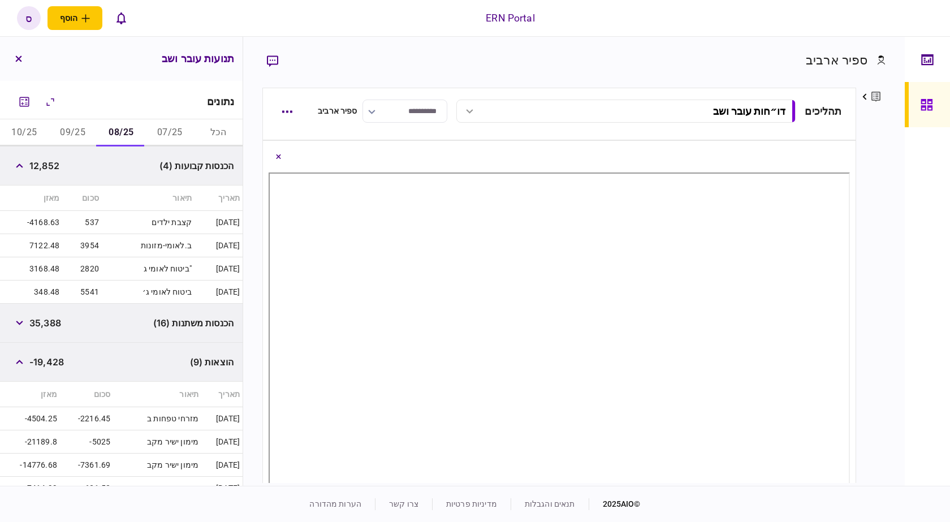
click at [76, 124] on button "09/25" at bounding box center [73, 132] width 49 height 27
click at [21, 126] on button "10/25" at bounding box center [24, 132] width 49 height 27
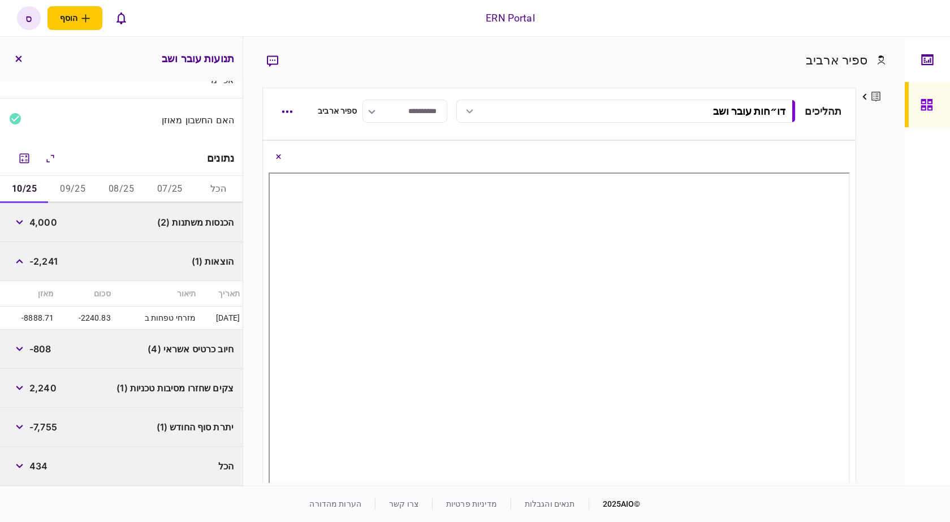
scroll to position [109, 0]
